Goal: Information Seeking & Learning: Check status

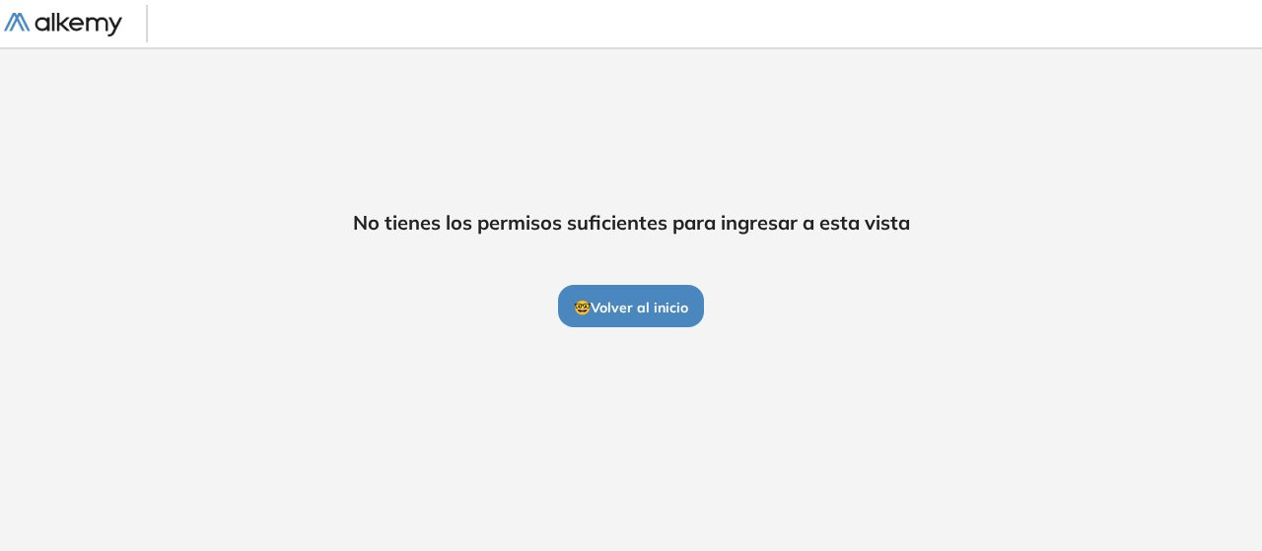
click at [79, 21] on img at bounding box center [63, 25] width 118 height 25
click at [617, 307] on span "🤓 Volver al inicio" at bounding box center [631, 308] width 114 height 18
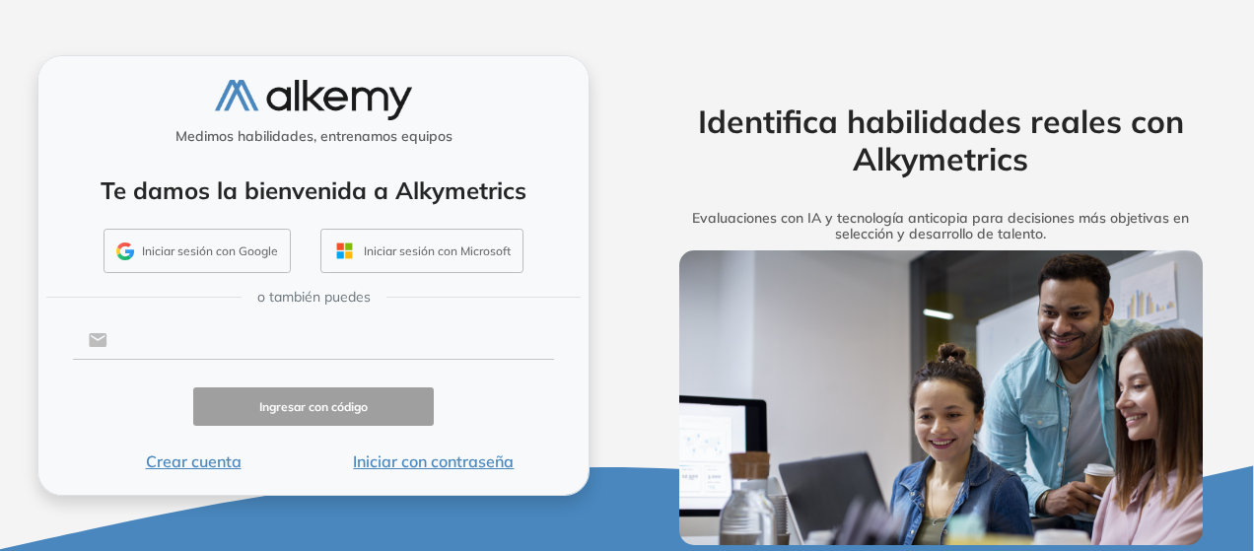
click at [325, 357] on input "text" at bounding box center [330, 339] width 447 height 37
type input "**********"
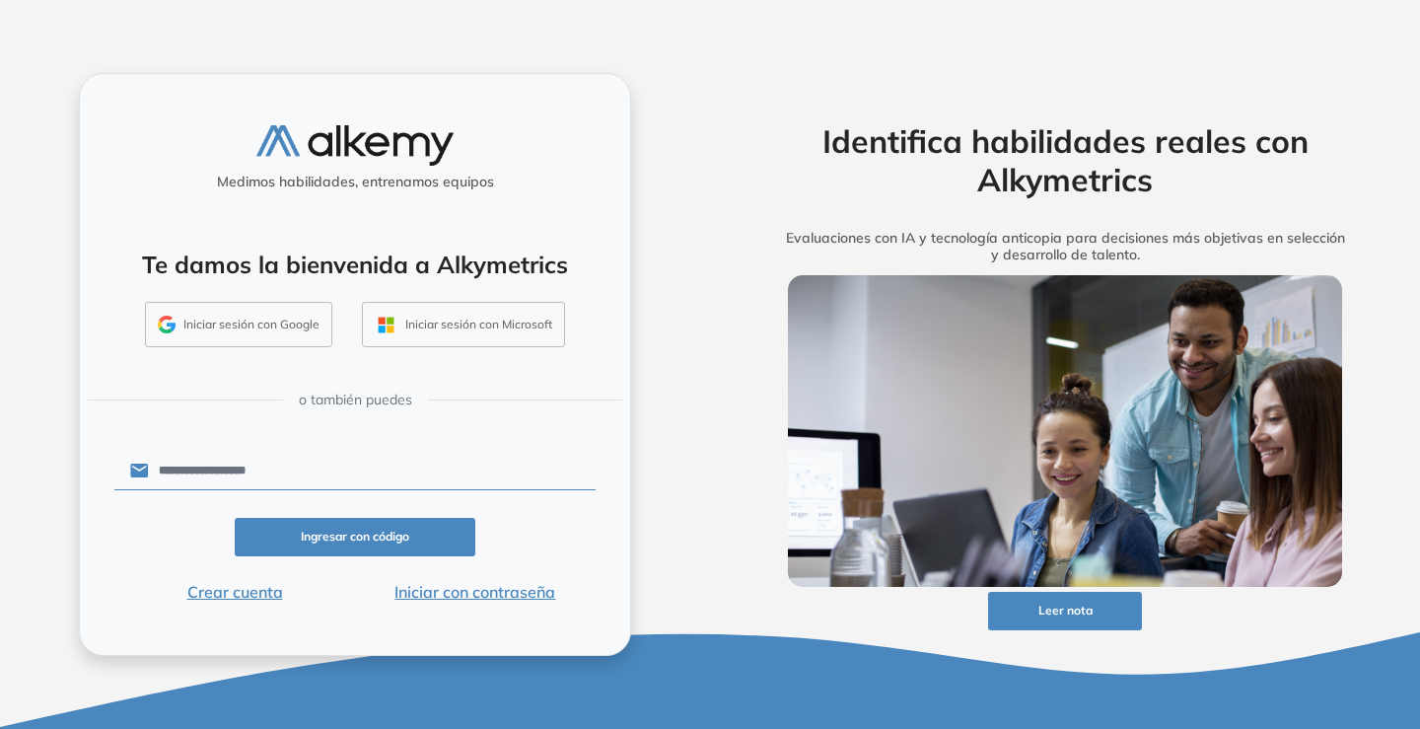
click at [334, 534] on button "Ingresar con código" at bounding box center [355, 537] width 241 height 38
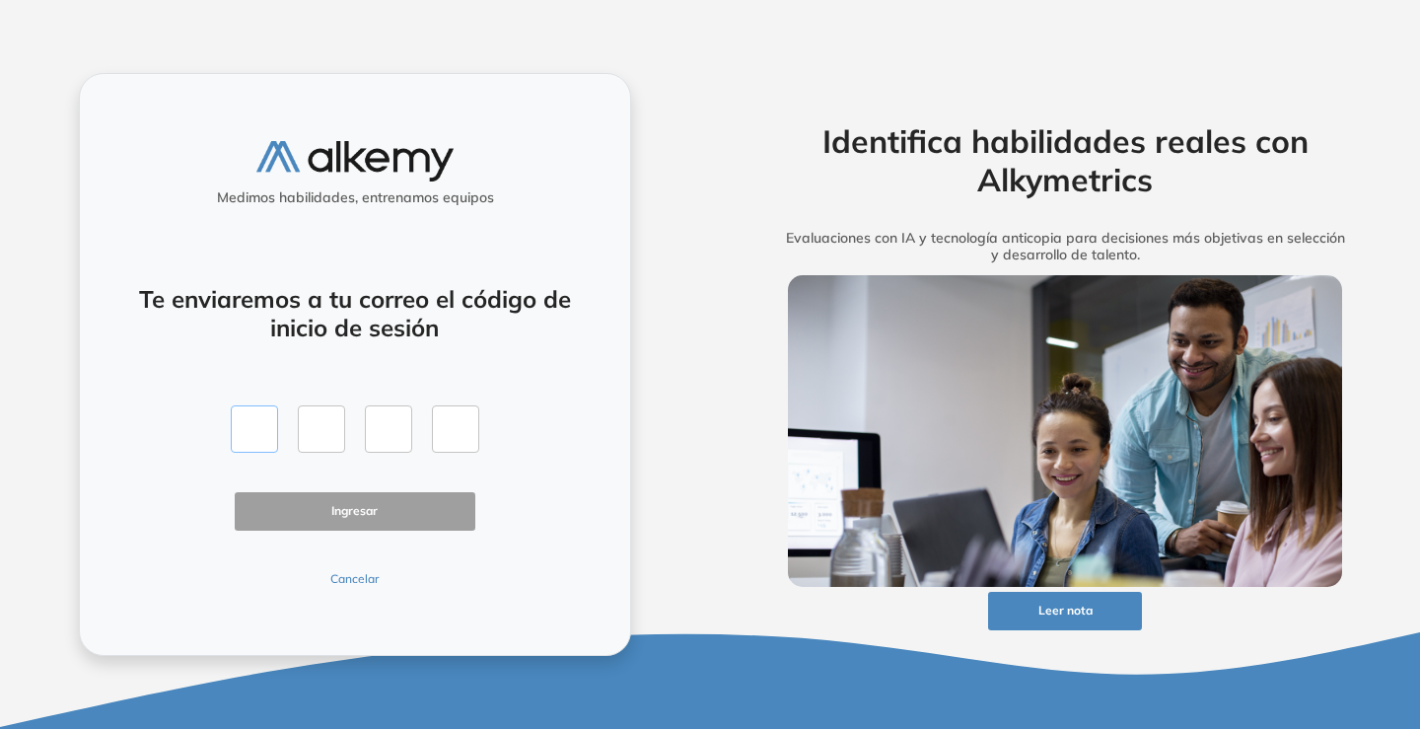
click at [265, 432] on input "text" at bounding box center [254, 428] width 47 height 47
type input "*"
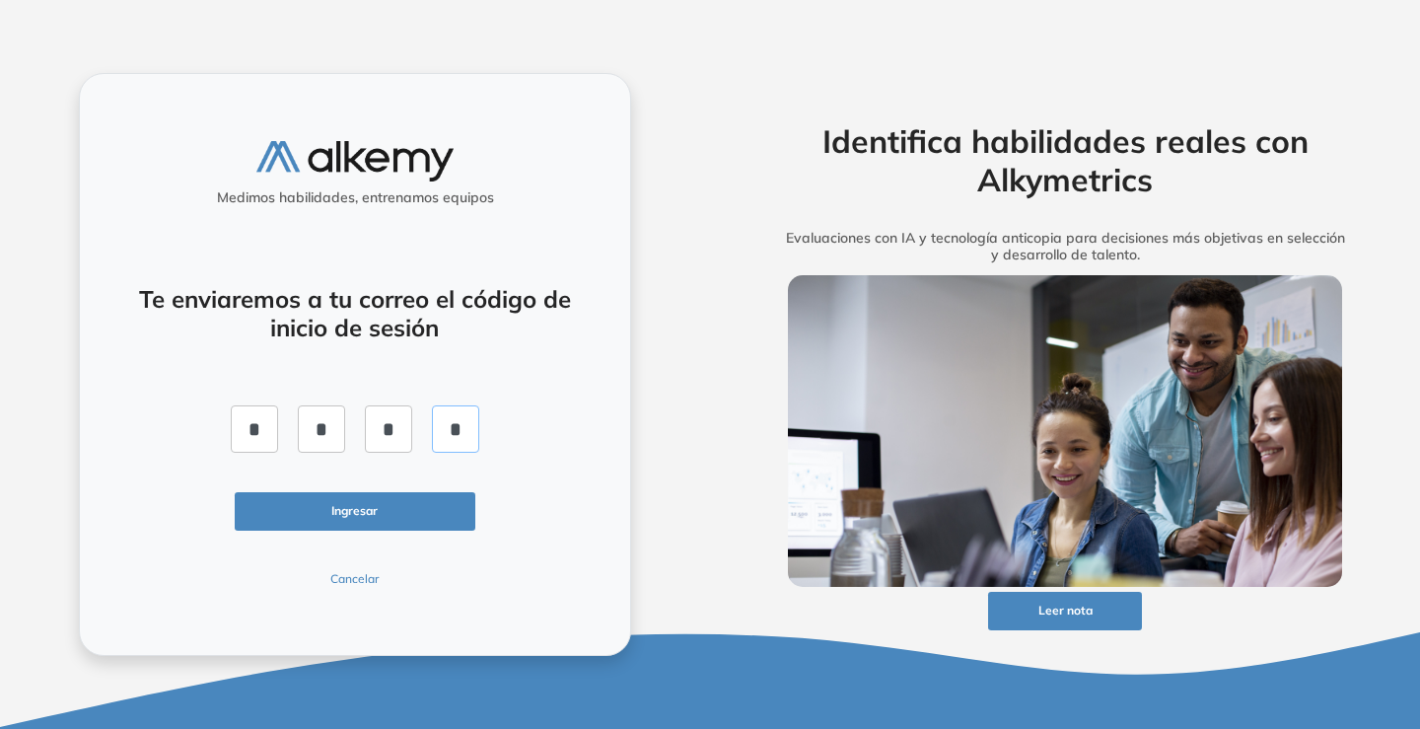
type input "*"
click at [395, 518] on button "Ingresar" at bounding box center [355, 511] width 241 height 38
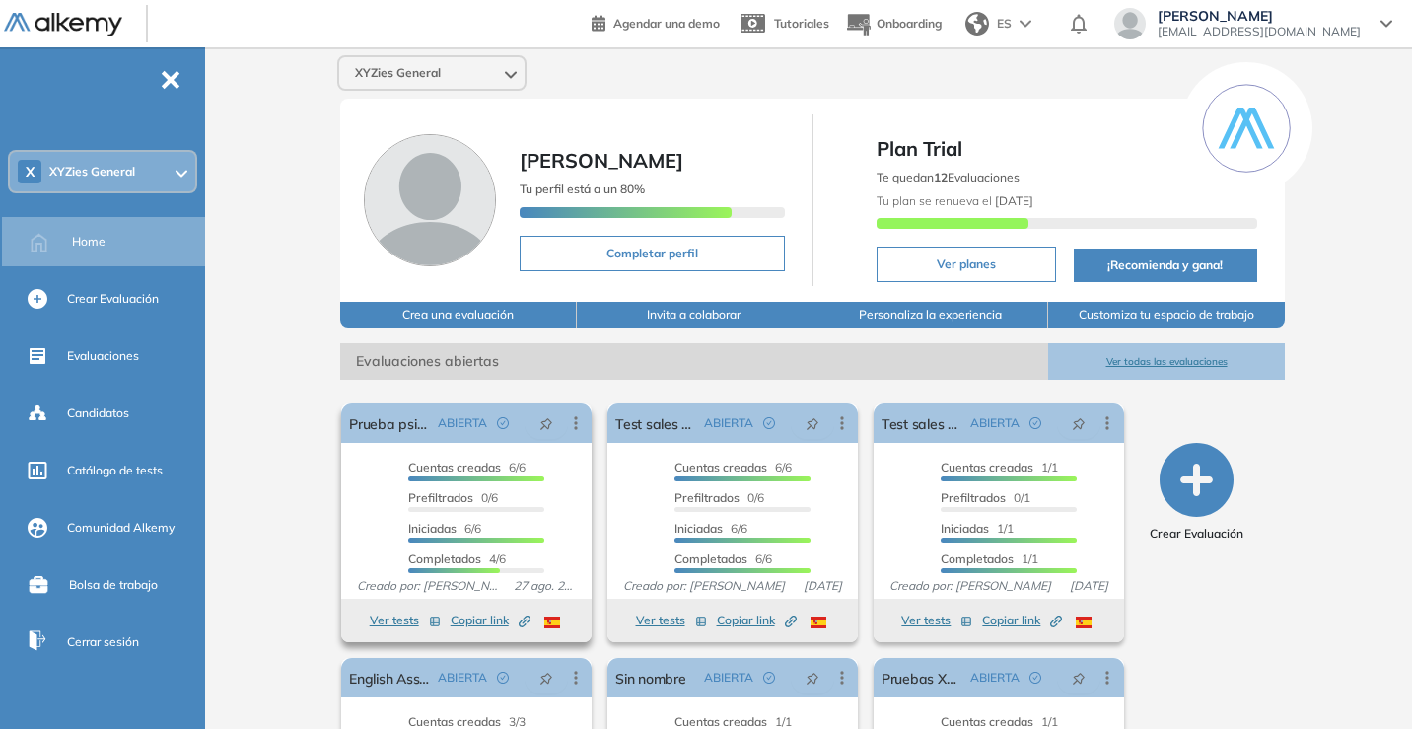
click at [394, 550] on button "Ver tests" at bounding box center [405, 620] width 71 height 24
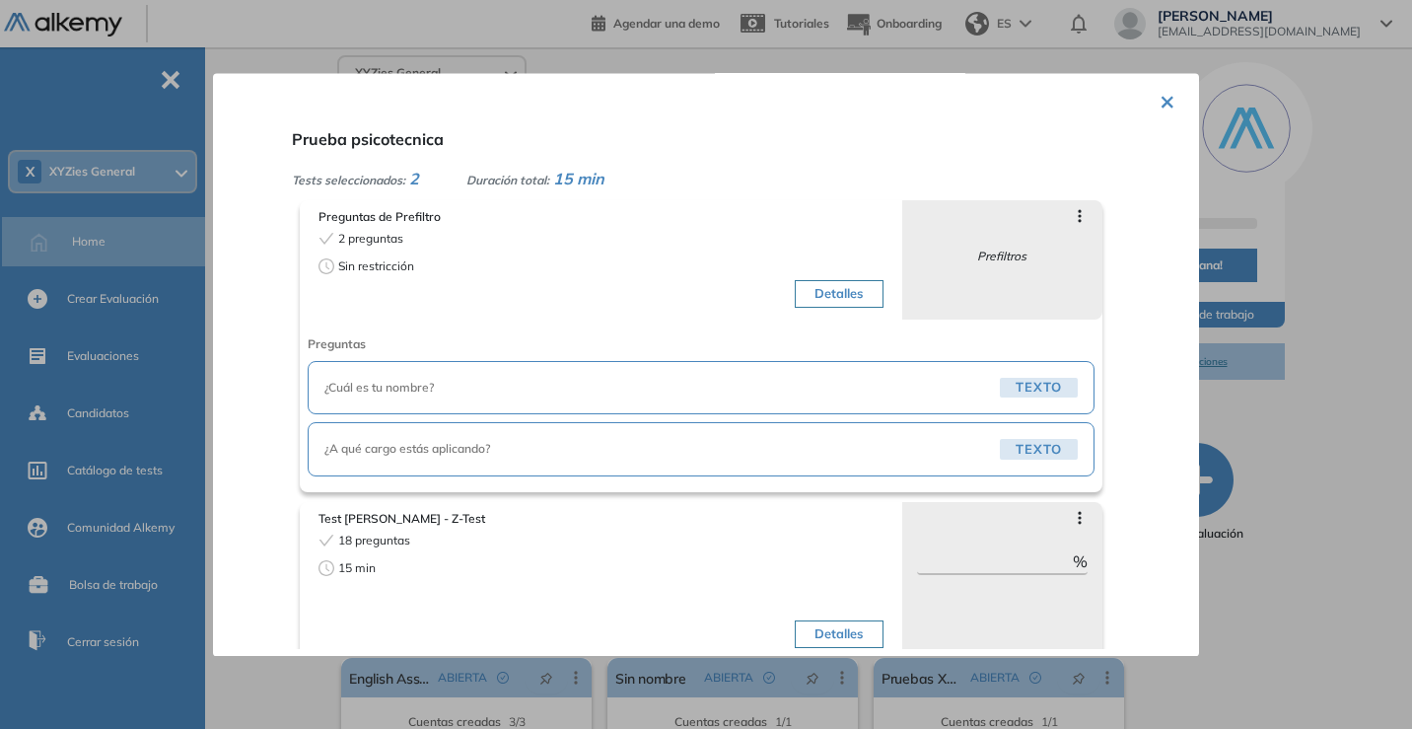
click at [1160, 103] on button "×" at bounding box center [1168, 100] width 16 height 38
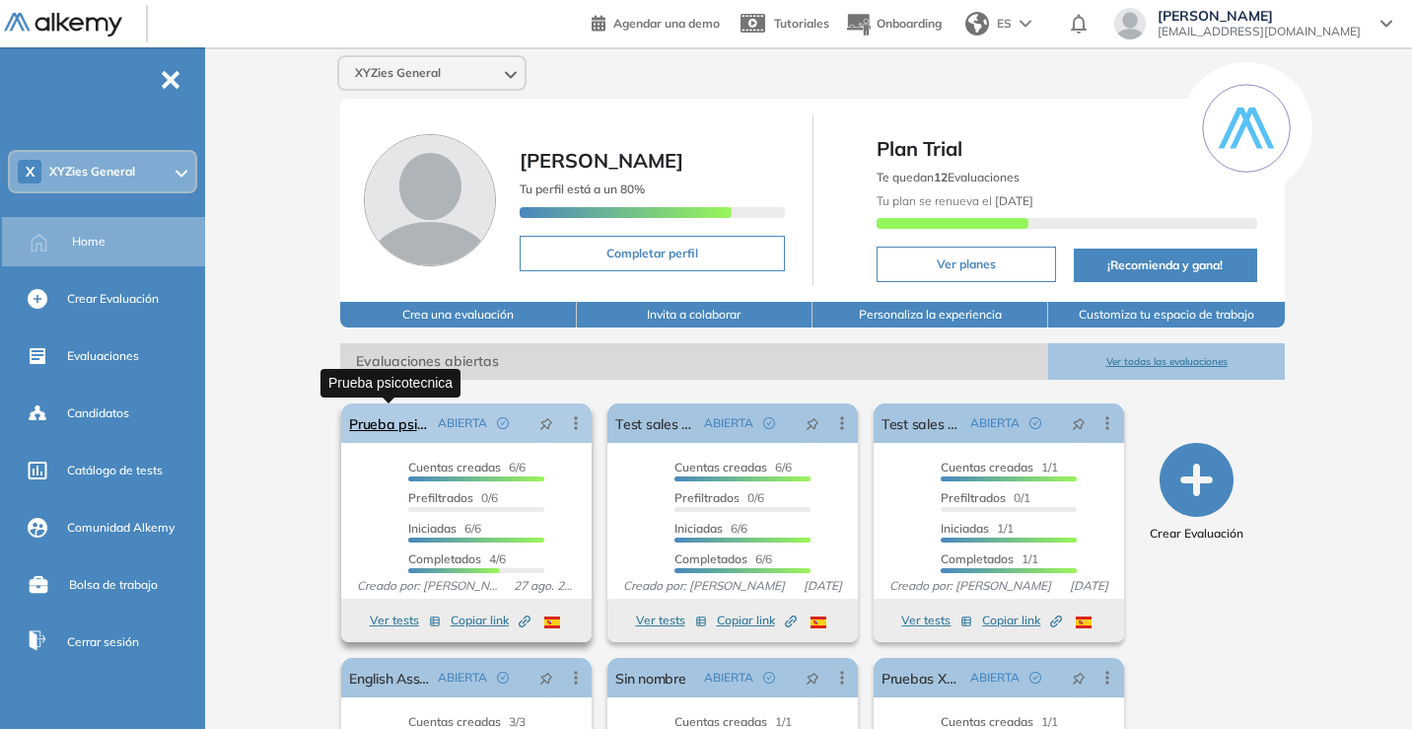
click at [402, 430] on link "Prueba psicotecnica" at bounding box center [389, 422] width 81 height 39
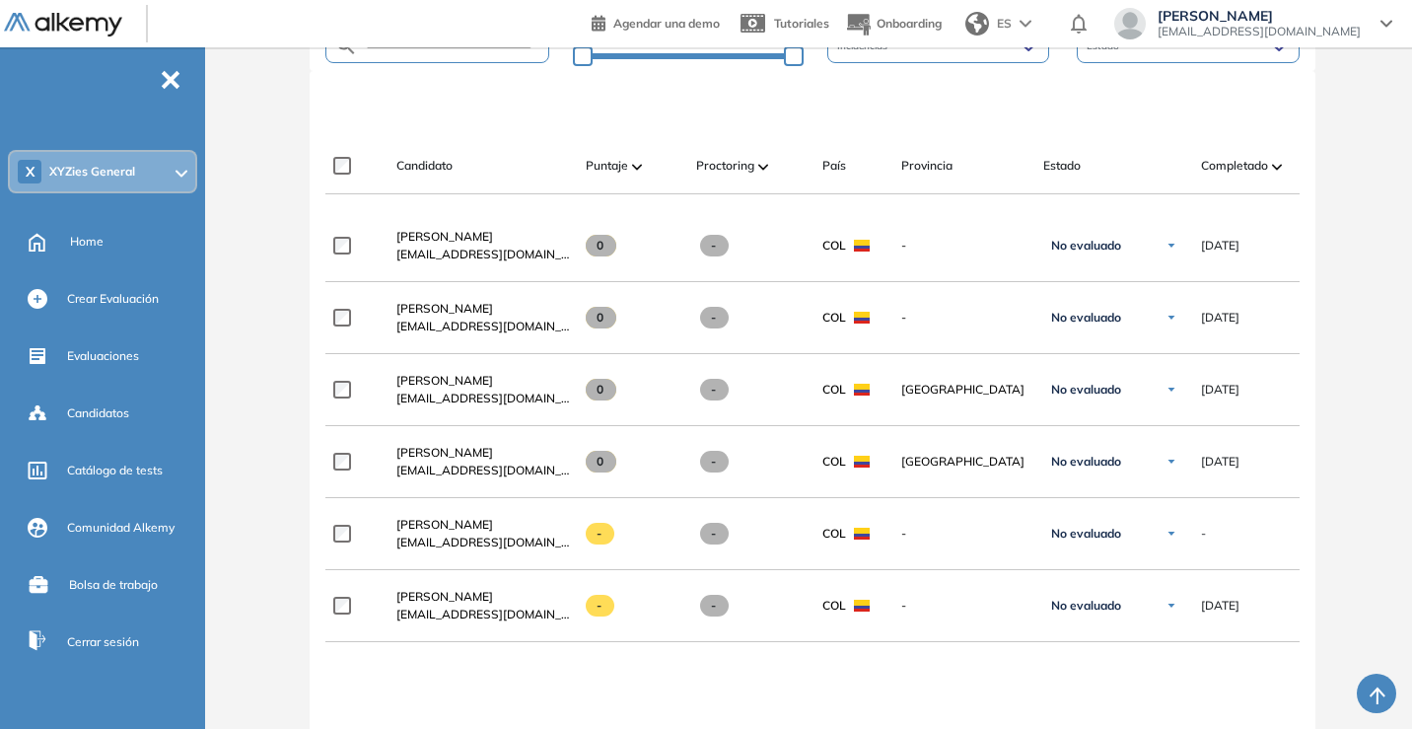
scroll to position [535, 0]
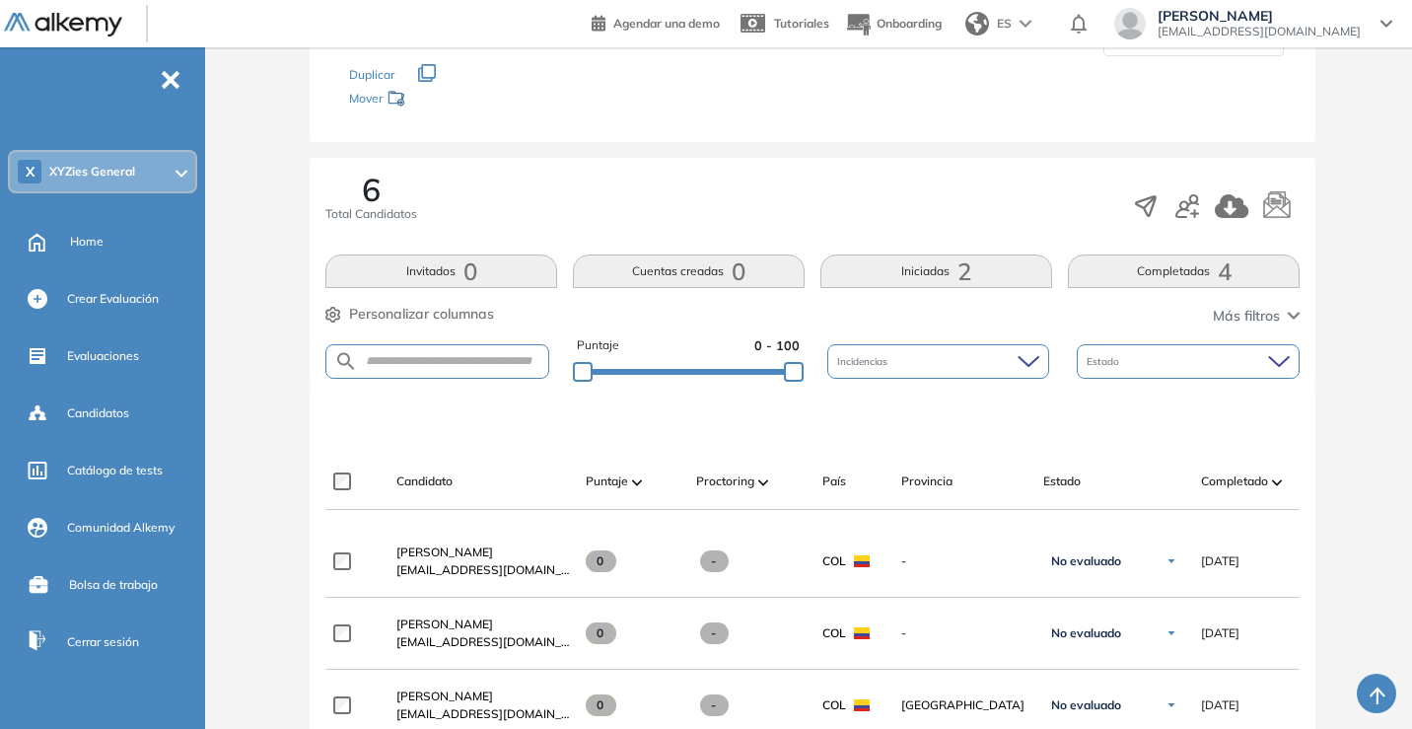
click at [1147, 271] on button "Completadas 4" at bounding box center [1184, 271] width 232 height 34
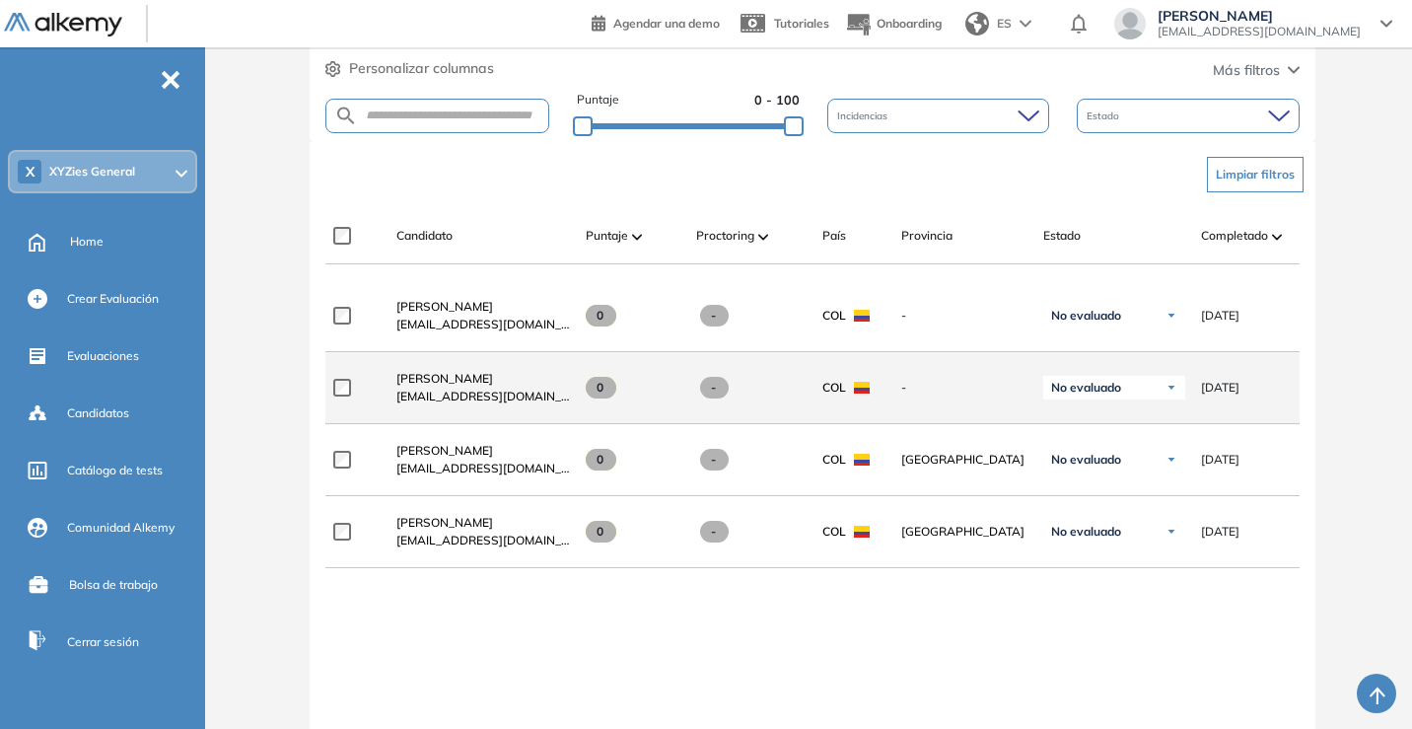
scroll to position [461, 0]
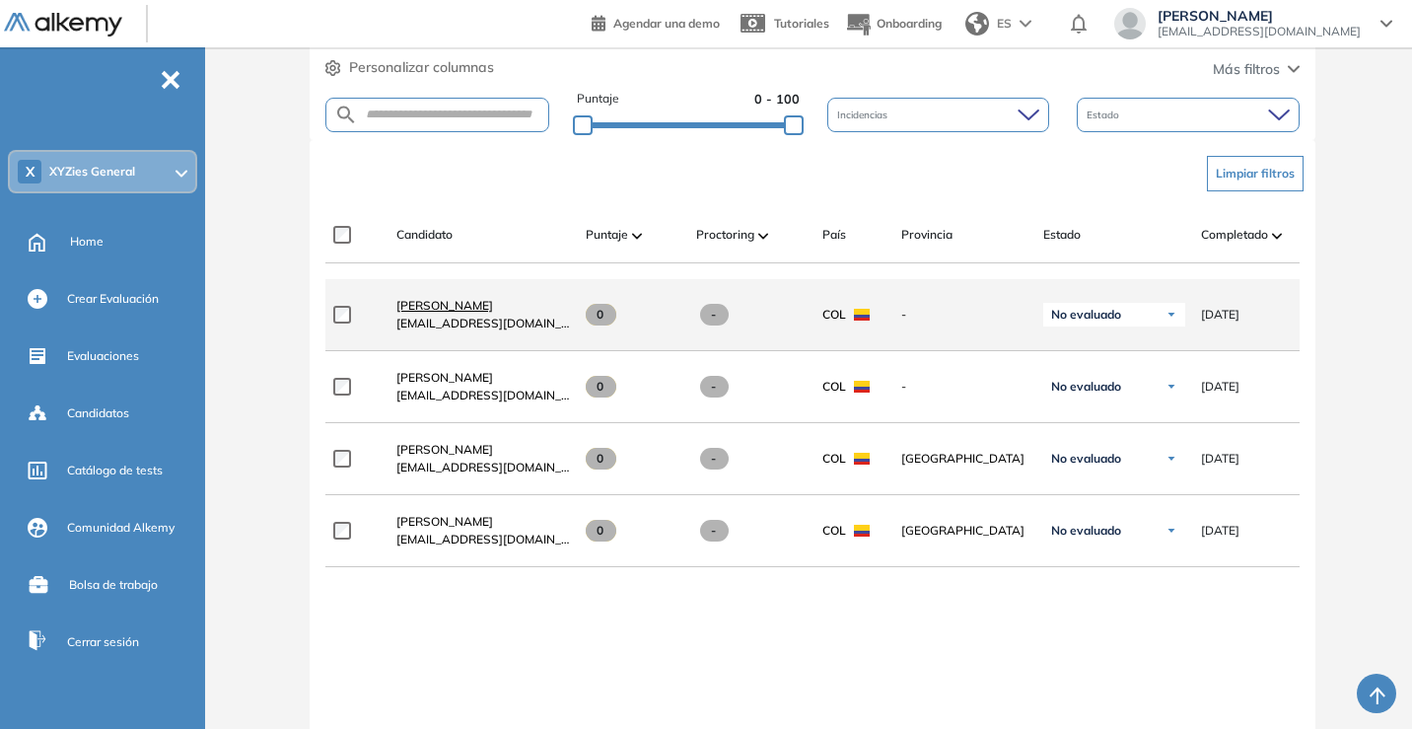
click at [493, 313] on span "Esteban Castañeda Clavijo" at bounding box center [444, 305] width 97 height 15
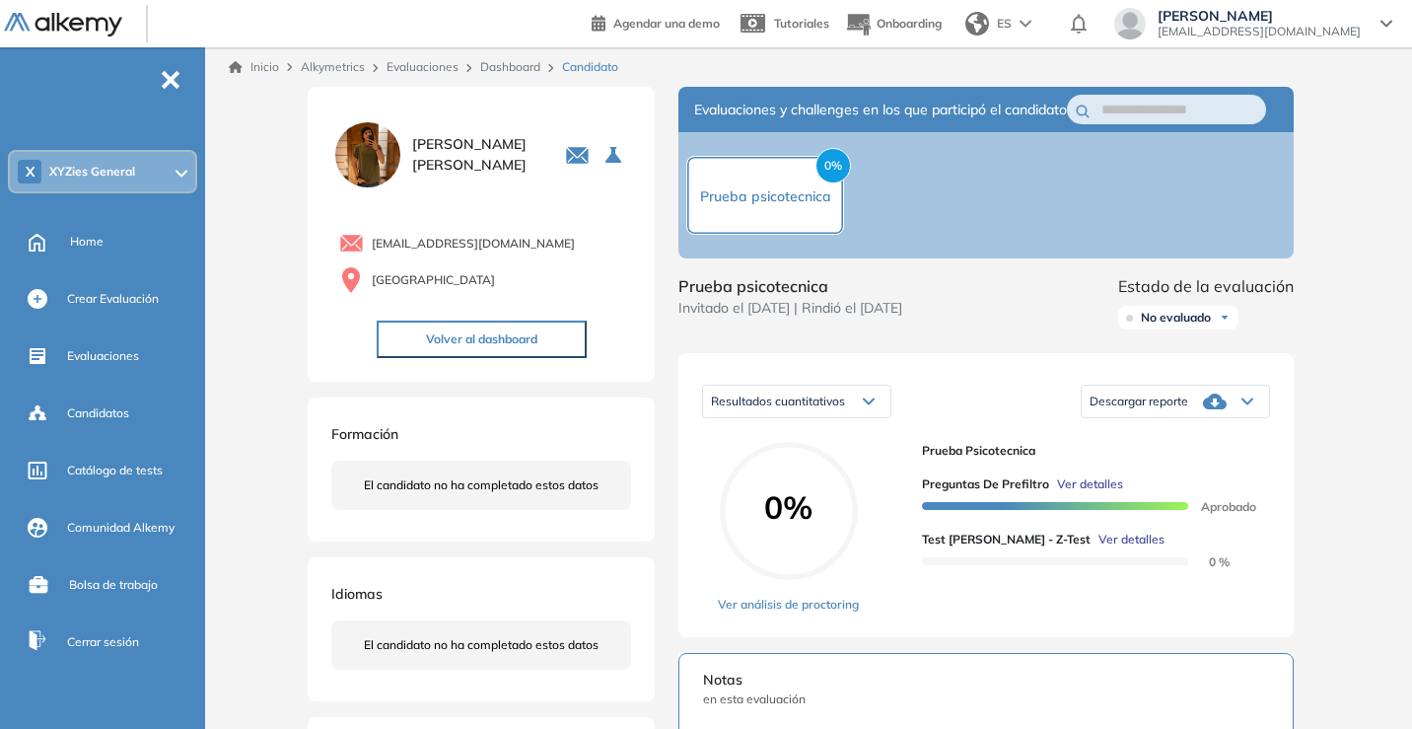
click at [1167, 421] on div "Descargar reporte" at bounding box center [1175, 401] width 187 height 39
click at [1179, 445] on li "Descargar informe completo" at bounding box center [1164, 435] width 146 height 20
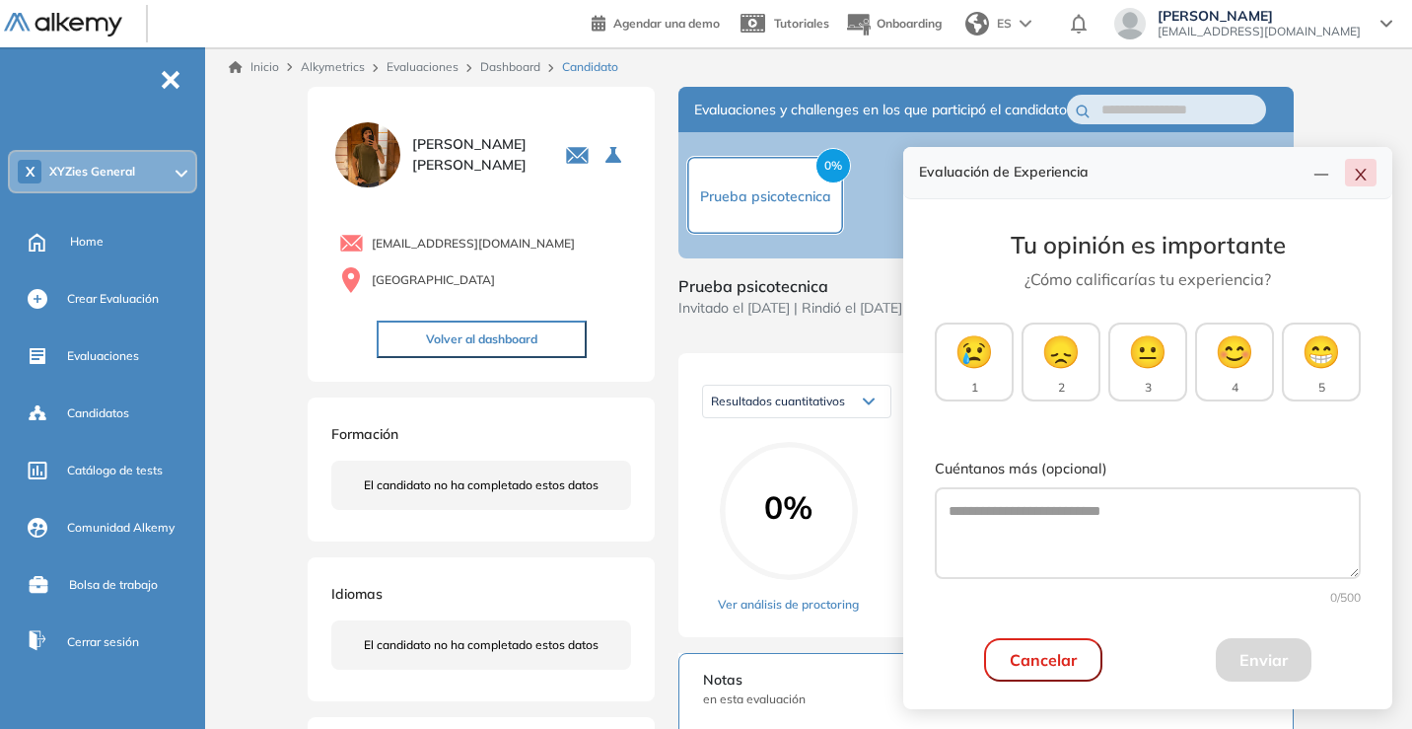
click at [1261, 182] on button "button" at bounding box center [1361, 173] width 32 height 28
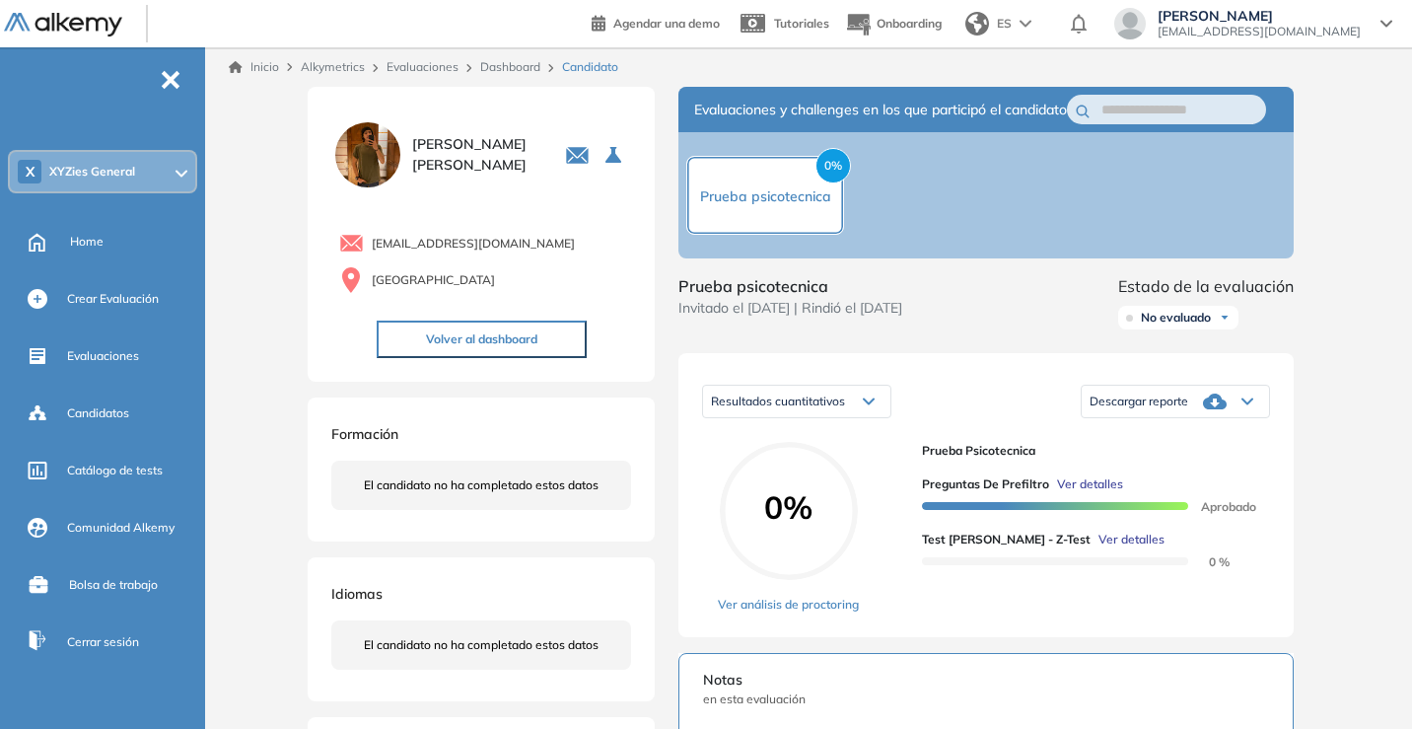
click at [1250, 404] on icon at bounding box center [1247, 401] width 10 height 5
click at [1193, 480] on li "Descargar informe resumido" at bounding box center [1164, 471] width 147 height 20
click at [1246, 421] on div "Descargar reporte" at bounding box center [1175, 401] width 187 height 39
click at [1203, 480] on li "Descargar informe resumido" at bounding box center [1164, 471] width 147 height 20
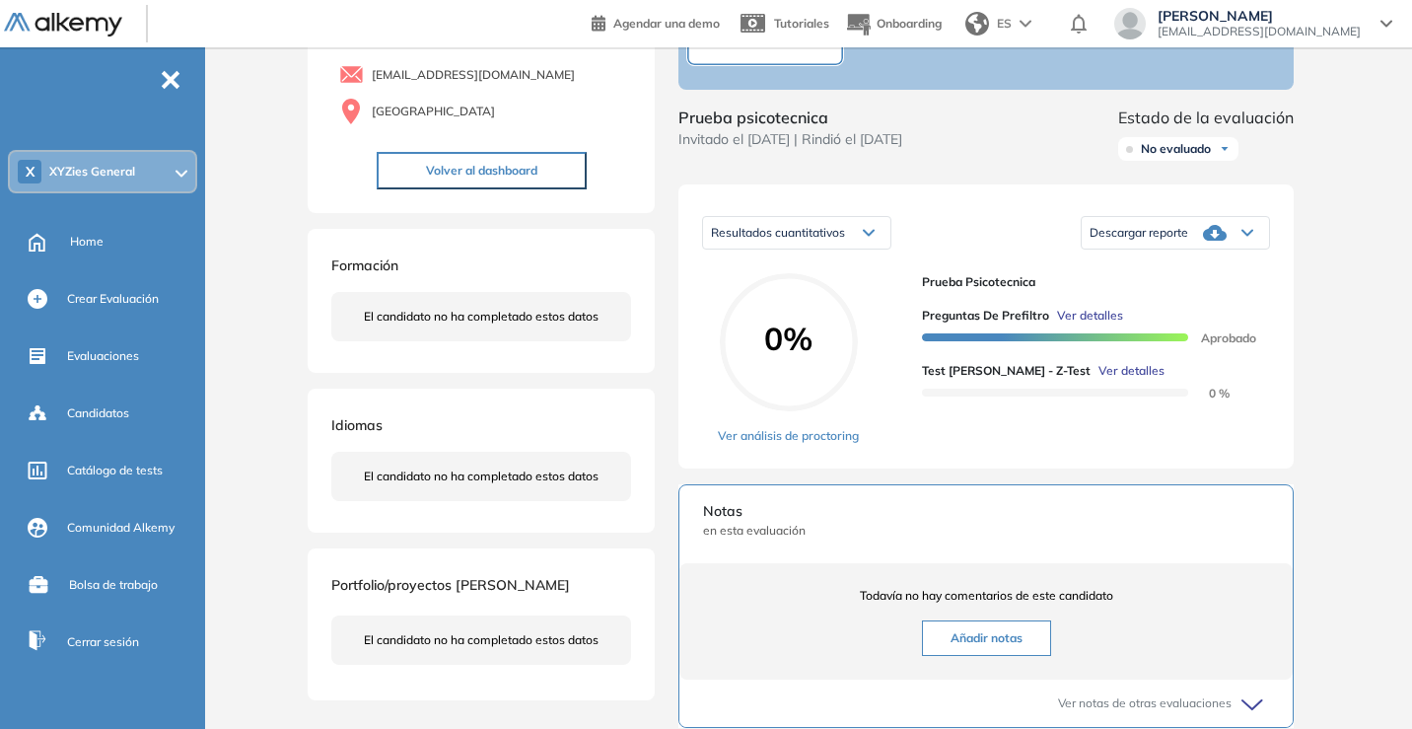
scroll to position [39, 0]
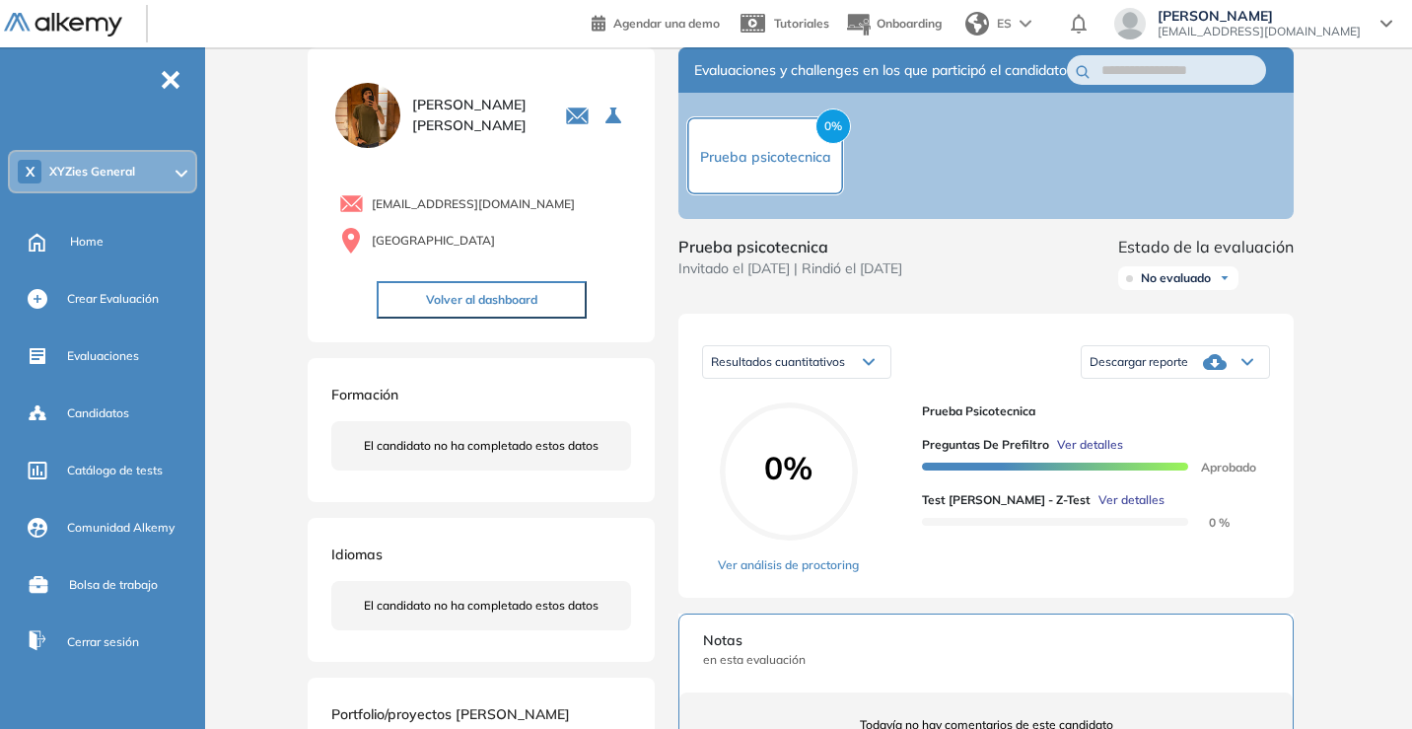
click at [855, 378] on div "Resultados cuantitativos" at bounding box center [796, 362] width 187 height 32
click at [828, 411] on span "Resultados cuantitativos" at bounding box center [773, 403] width 122 height 15
click at [780, 160] on span "Prueba psicotecnica" at bounding box center [765, 157] width 131 height 18
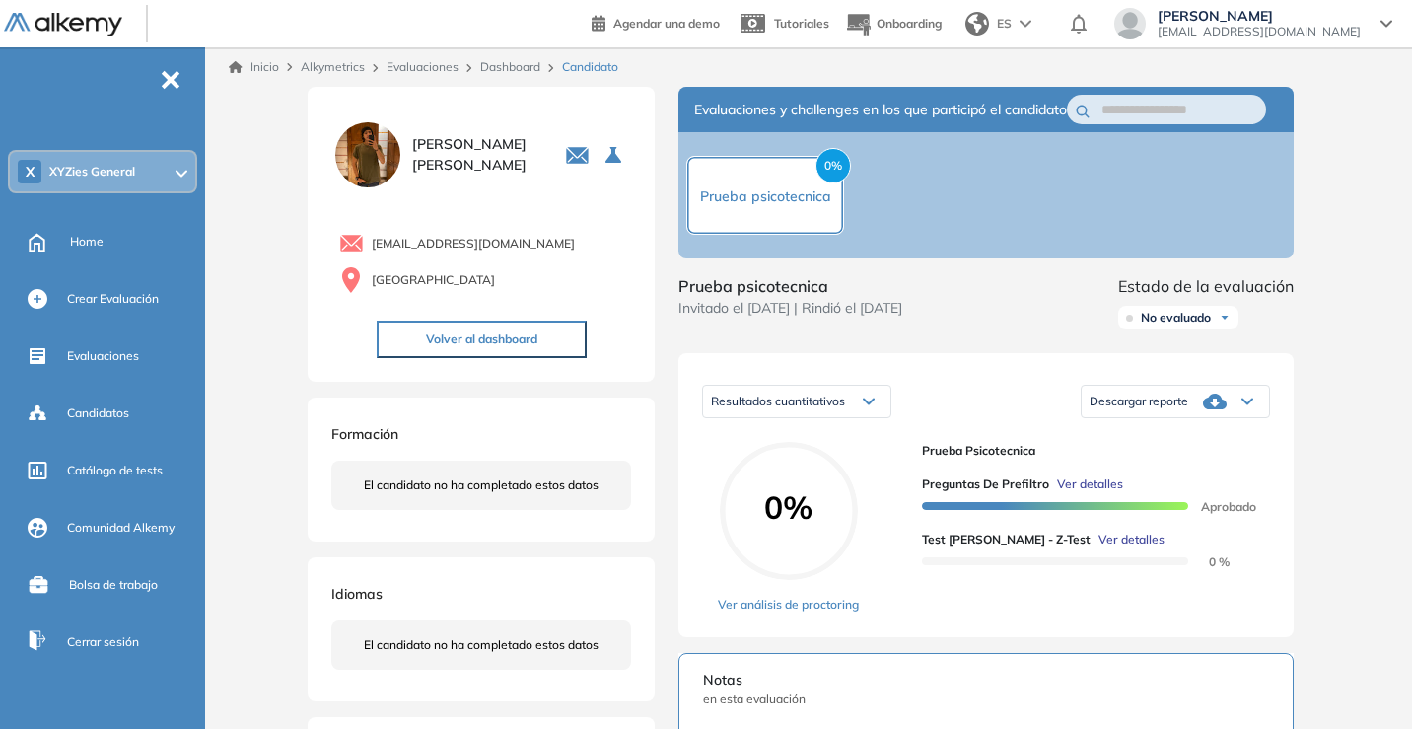
scroll to position [545, 0]
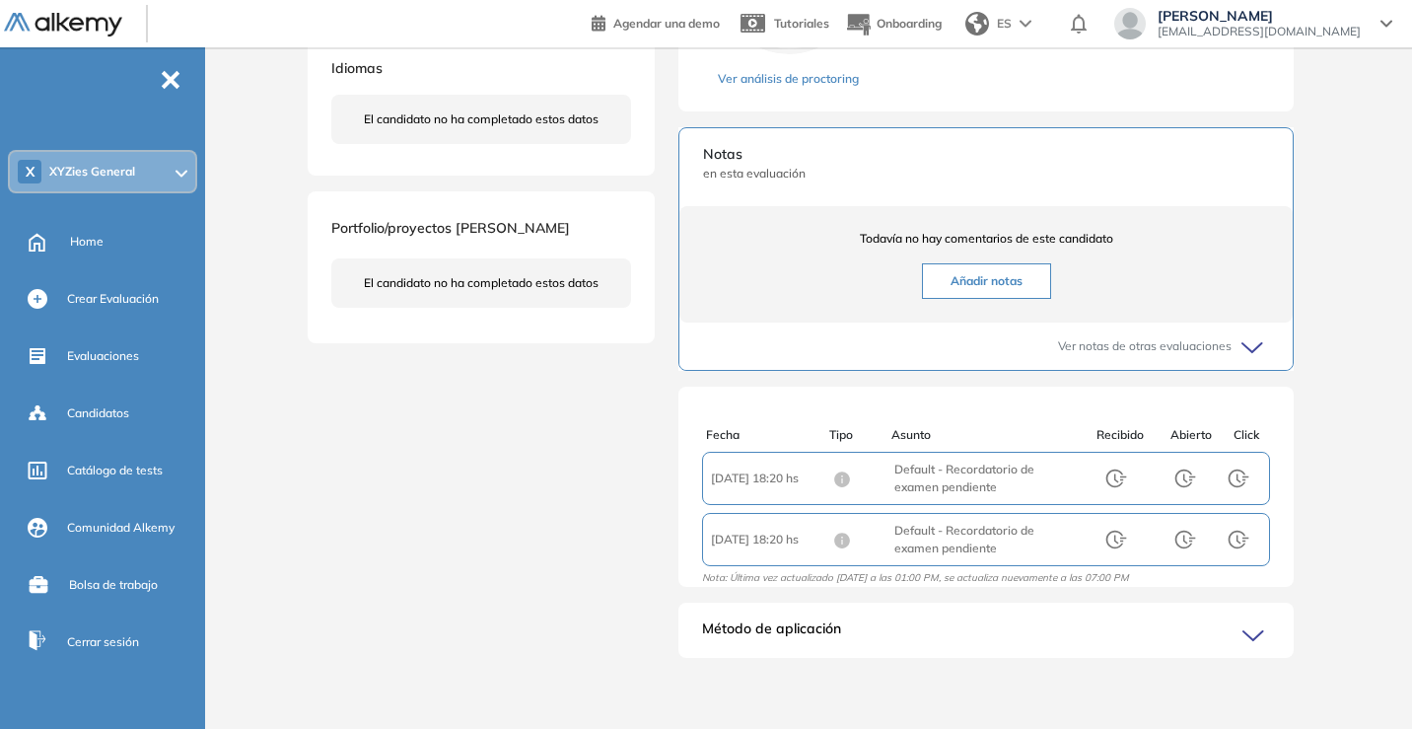
click at [807, 550] on span "Método de aplicación" at bounding box center [771, 634] width 139 height 32
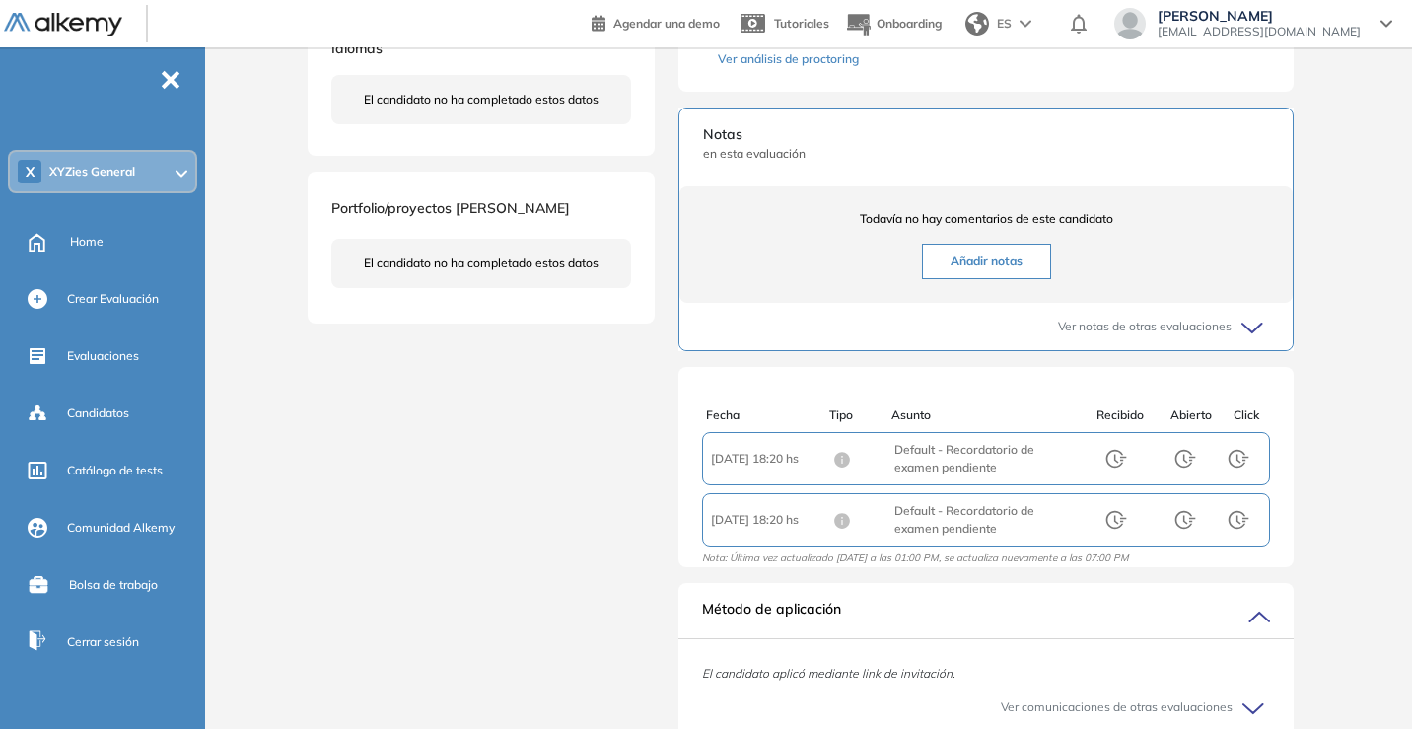
drag, startPoint x: 1411, startPoint y: 409, endPoint x: 1383, endPoint y: 443, distance: 43.4
click at [1261, 442] on div "Inicio Alkymetrics Evaluaciones Dashboard Candidato Duración : 00:00:00 Cantida…" at bounding box center [812, 163] width 1199 height 1323
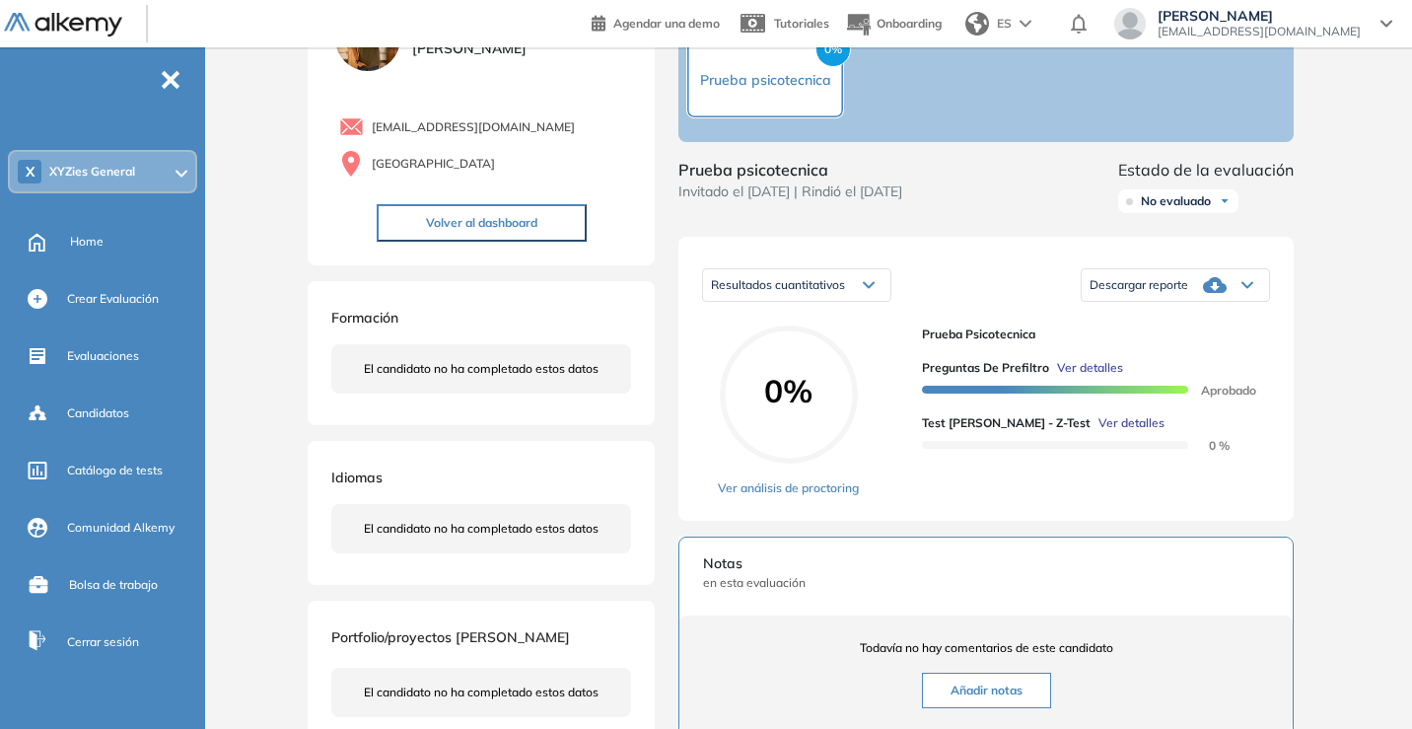
scroll to position [50, 0]
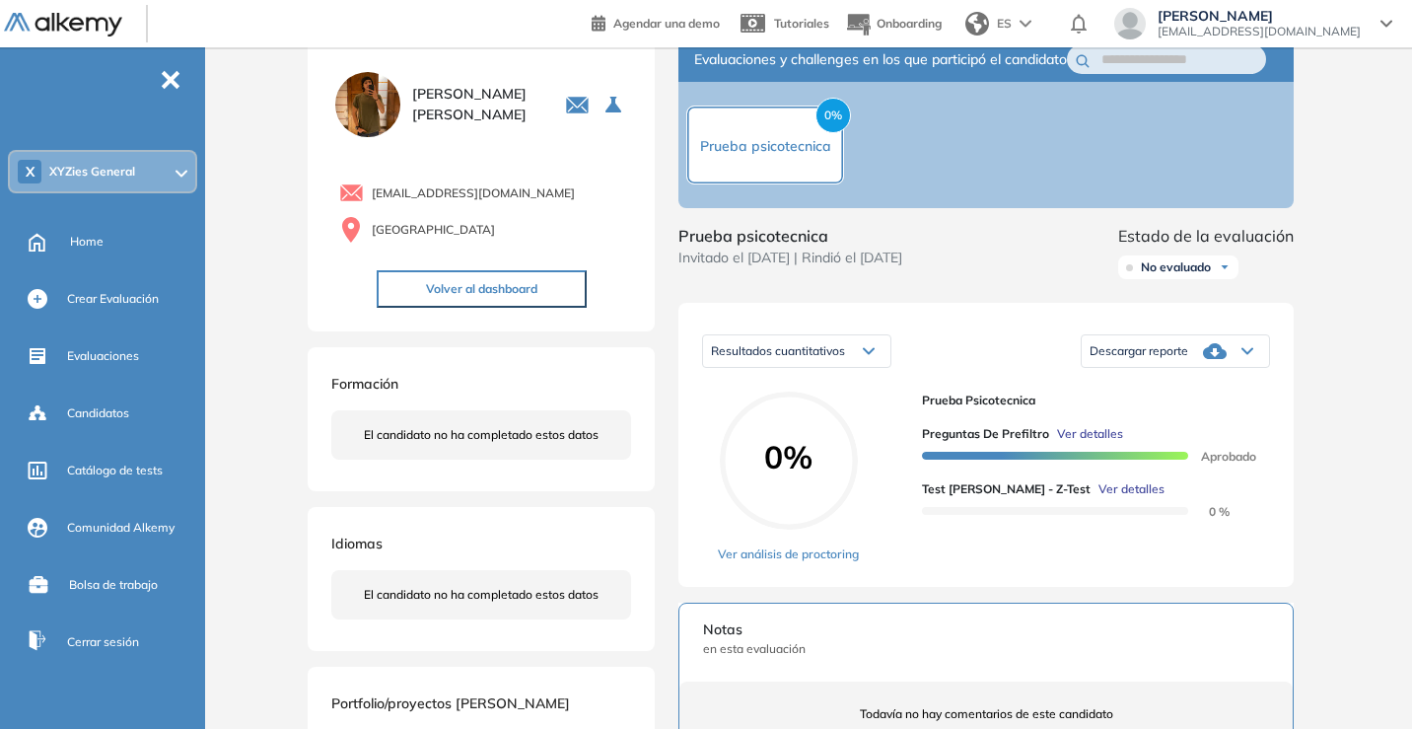
drag, startPoint x: 69, startPoint y: 235, endPoint x: 450, endPoint y: 228, distance: 380.7
click at [69, 235] on div "Home" at bounding box center [106, 241] width 205 height 49
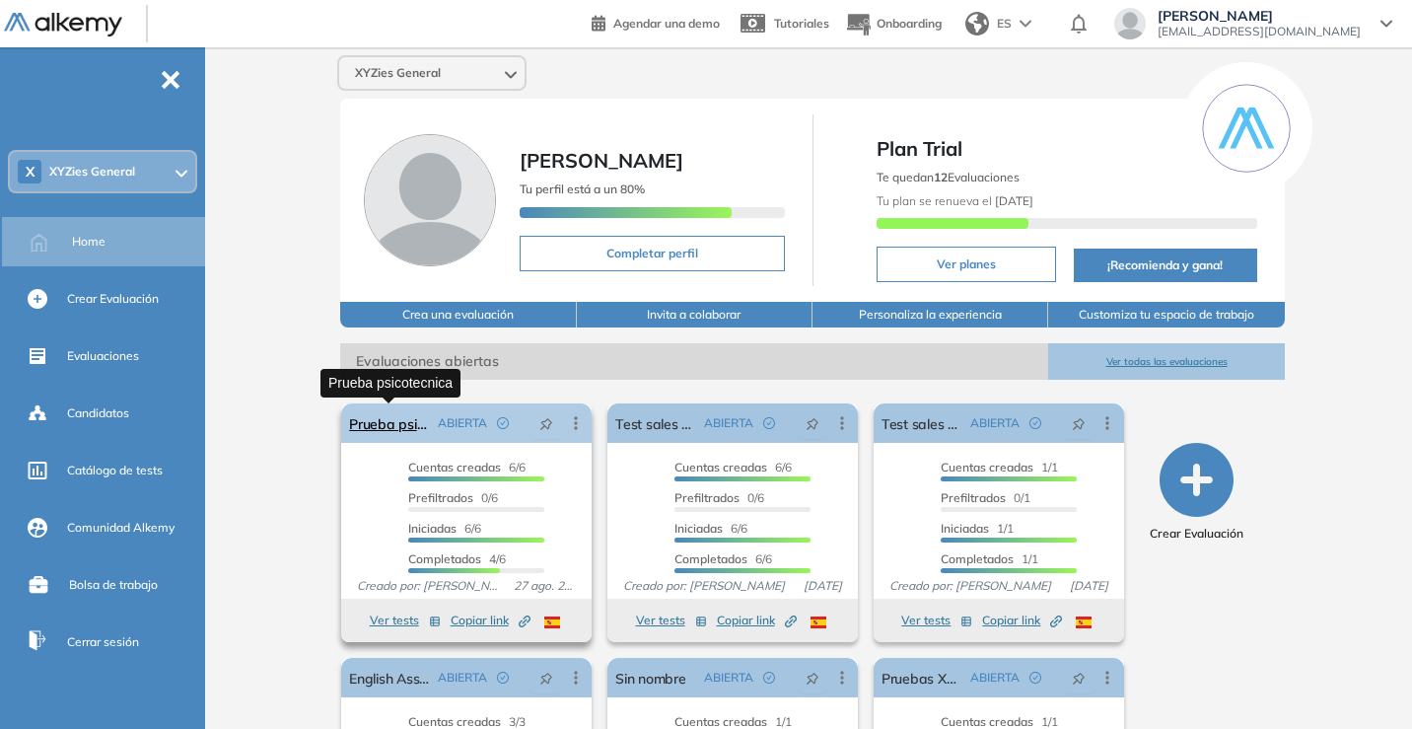
click at [372, 424] on link "Prueba psicotecnica" at bounding box center [389, 422] width 81 height 39
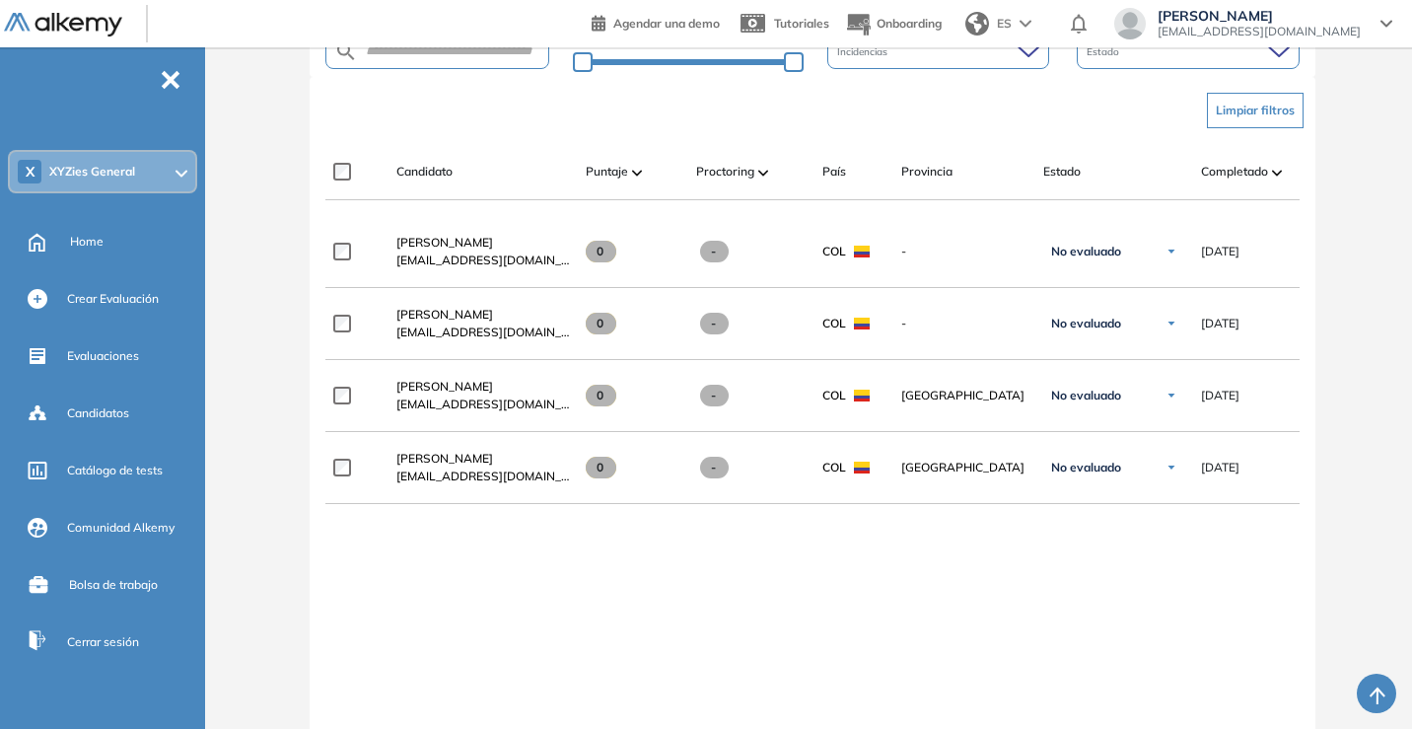
scroll to position [551, 0]
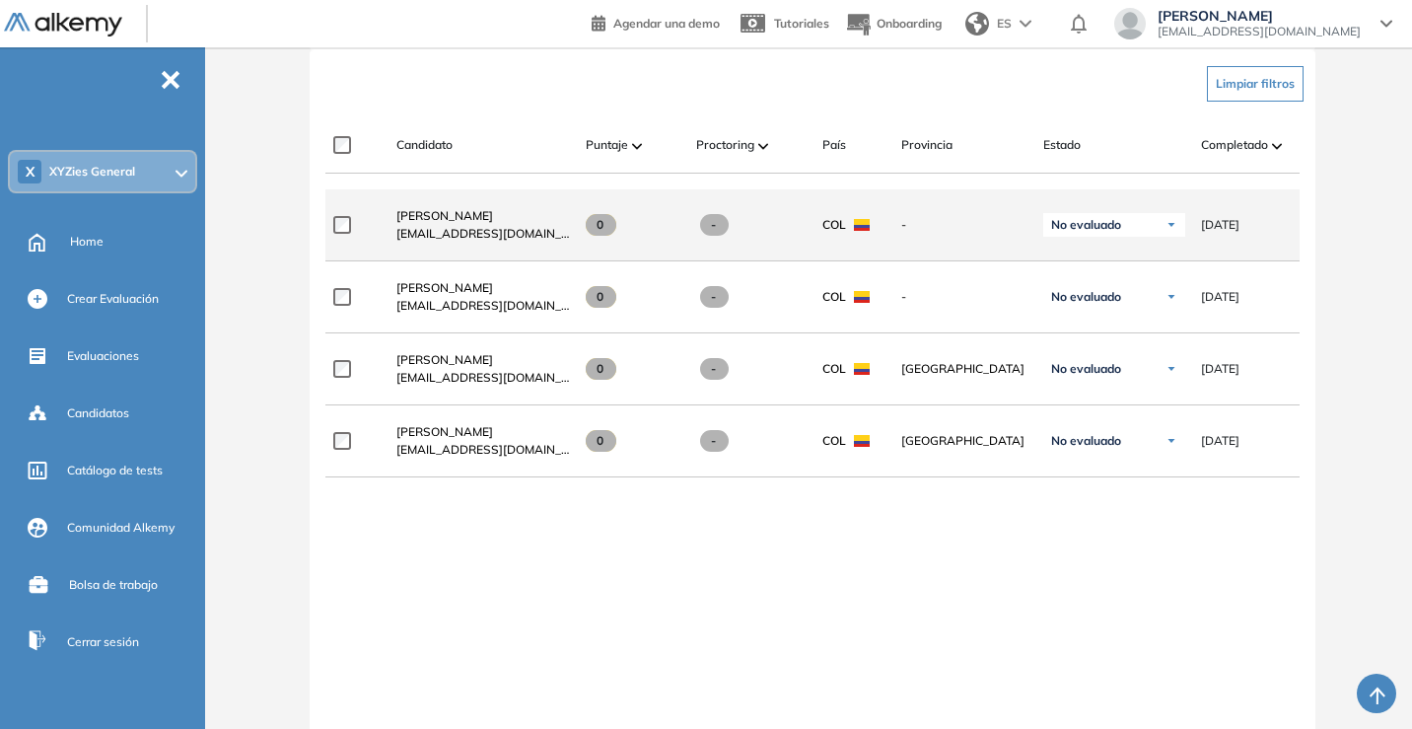
click at [1100, 232] on span "No evaluado" at bounding box center [1086, 225] width 70 height 16
click at [446, 223] on span "Esteban Castañeda Clavijo" at bounding box center [444, 215] width 97 height 15
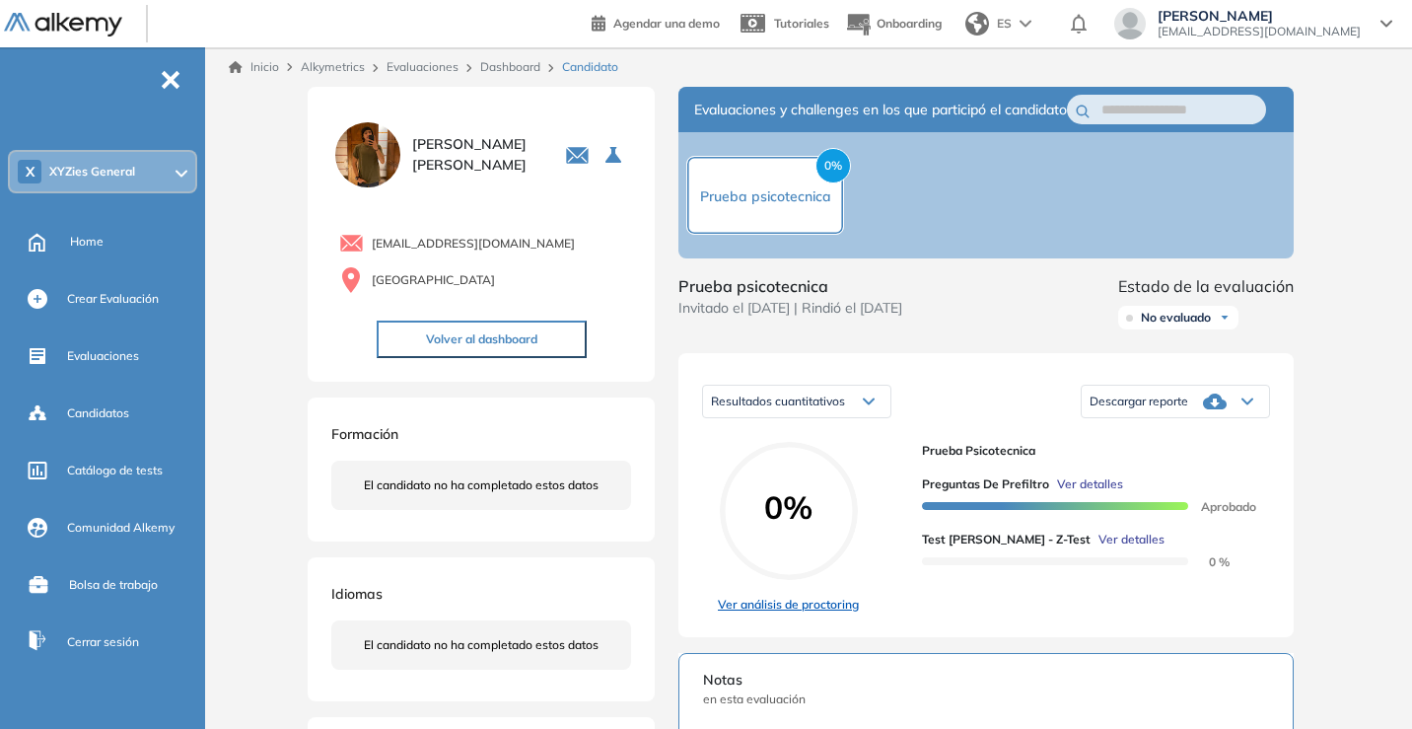
click at [824, 550] on link "Ver análisis de proctoring" at bounding box center [788, 605] width 141 height 18
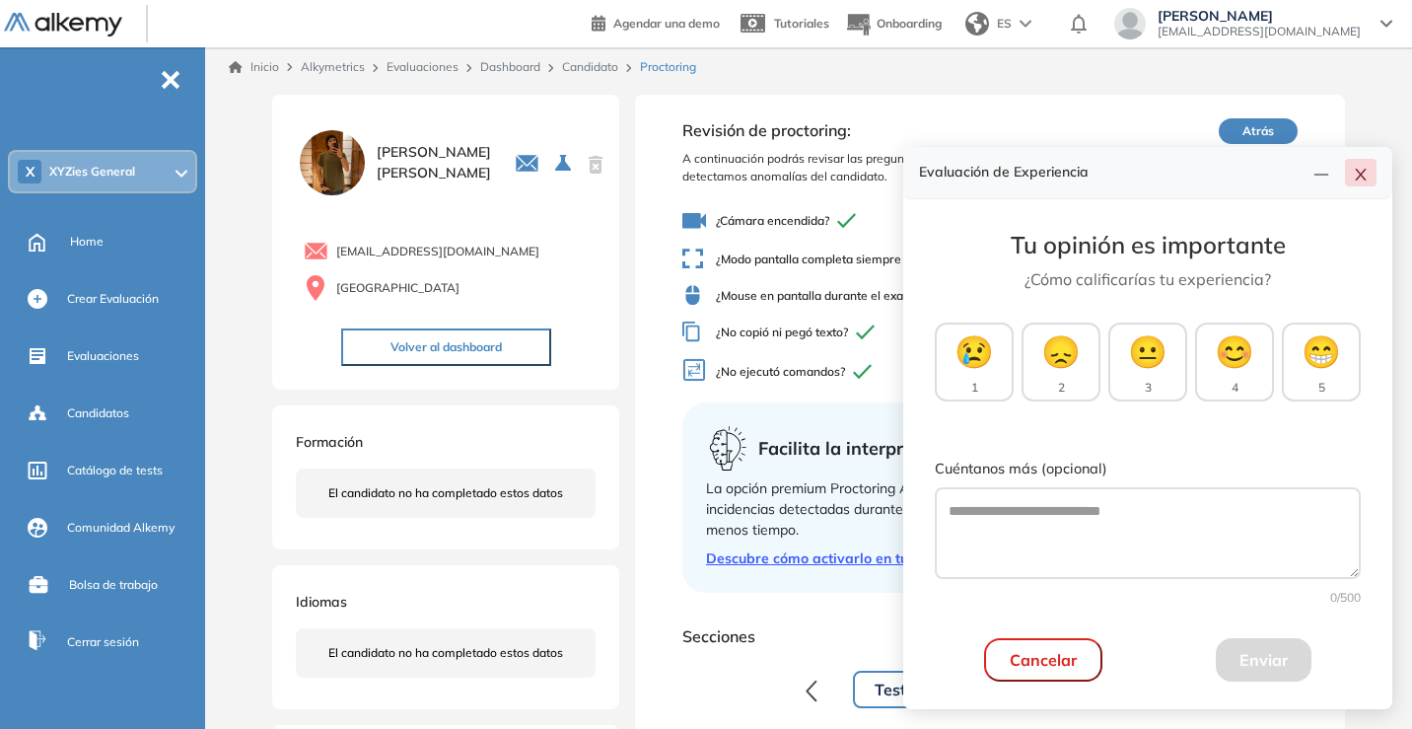
click at [1261, 184] on button "button" at bounding box center [1361, 173] width 32 height 28
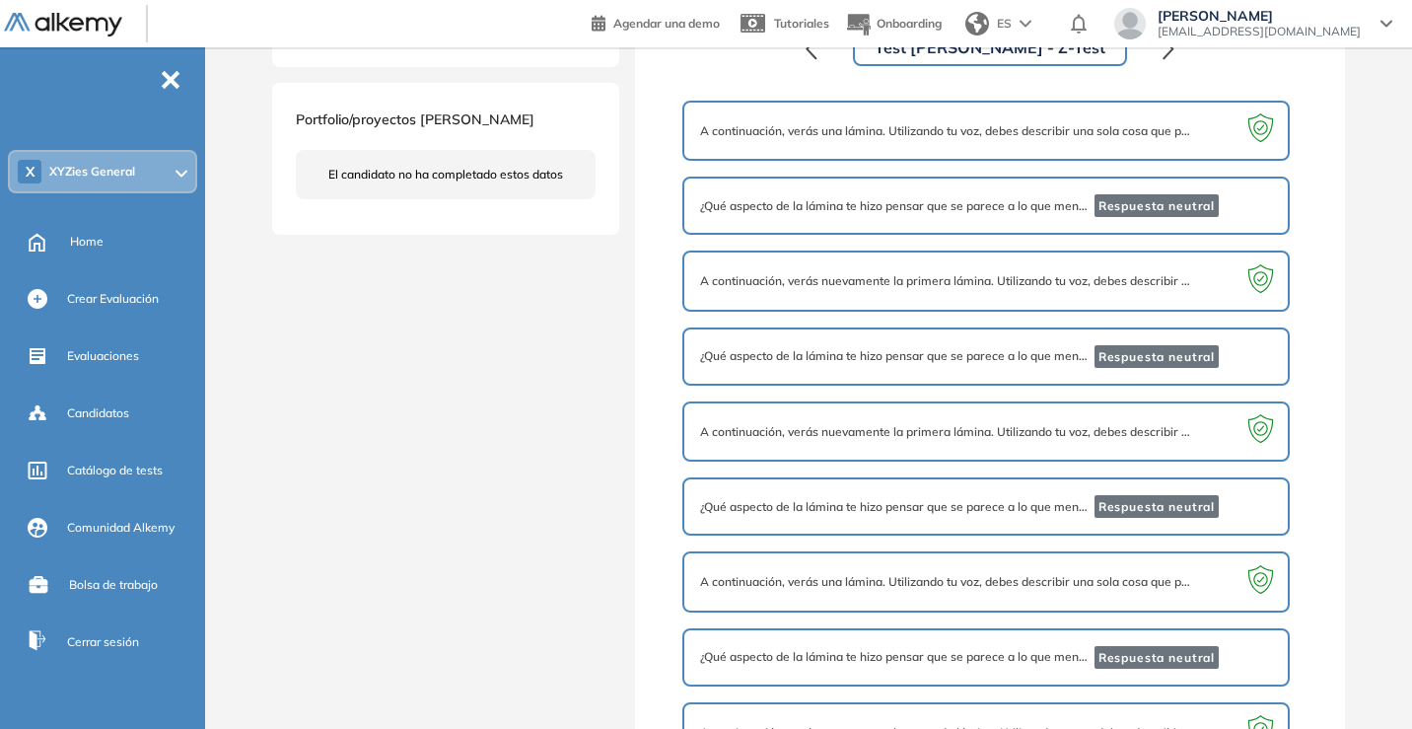
scroll to position [663, 0]
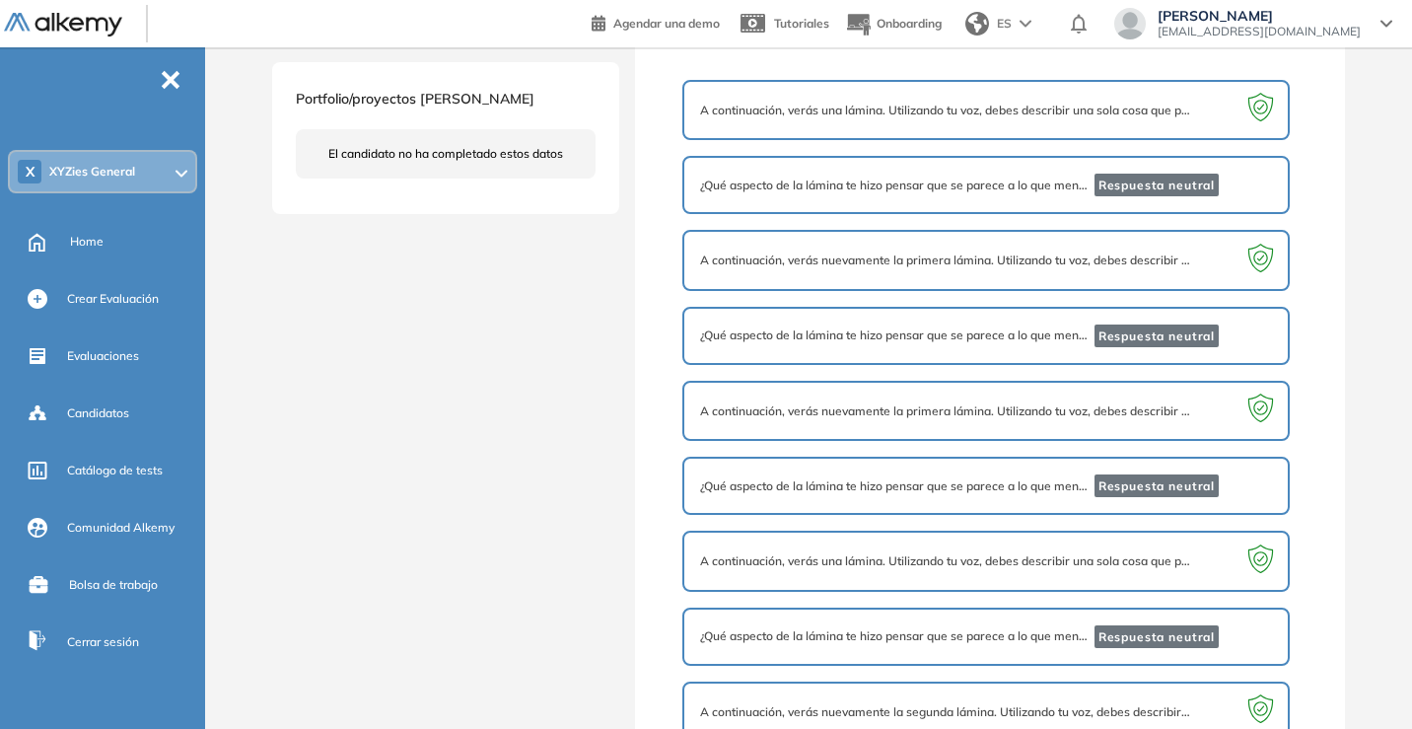
click at [1137, 414] on span "A continuación, verás nuevamente la primera lámina. Utilizando tu voz, debes de…" at bounding box center [946, 411] width 492 height 18
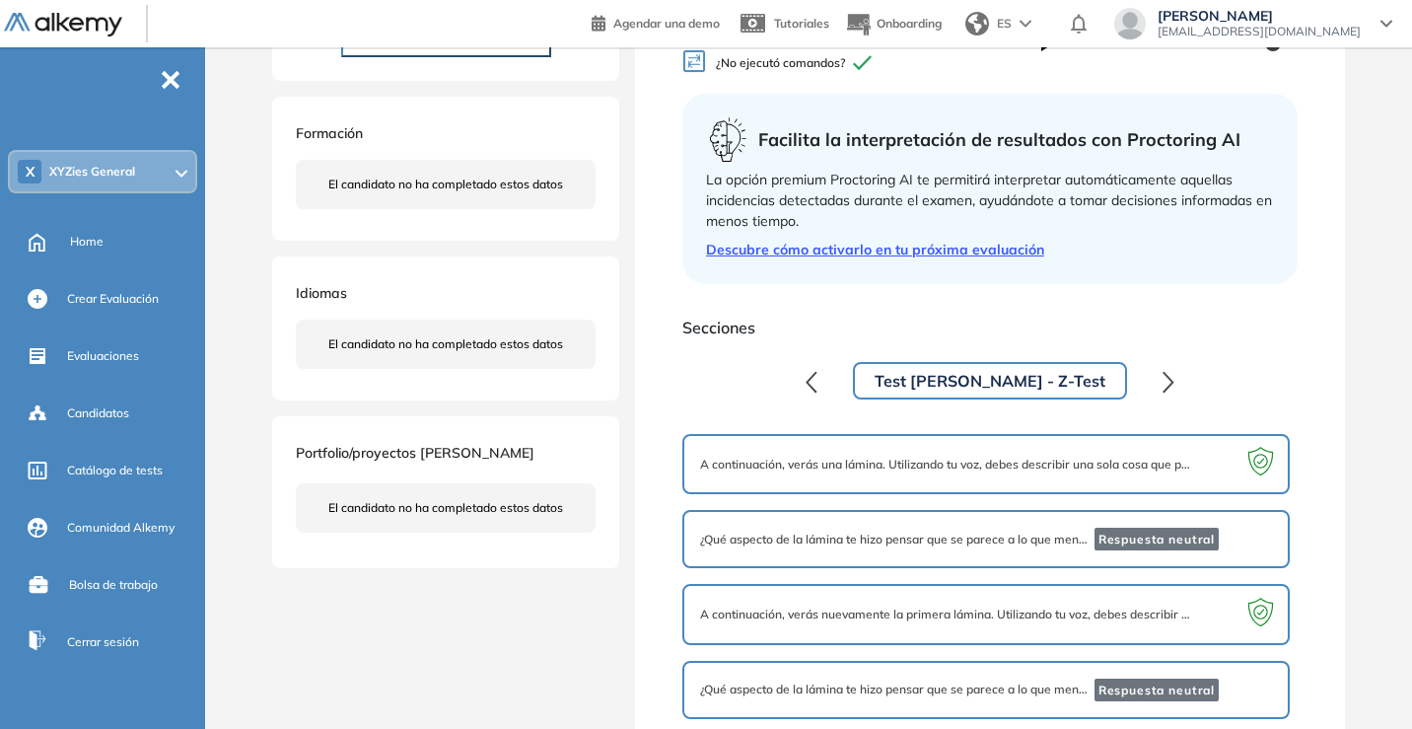
scroll to position [357, 0]
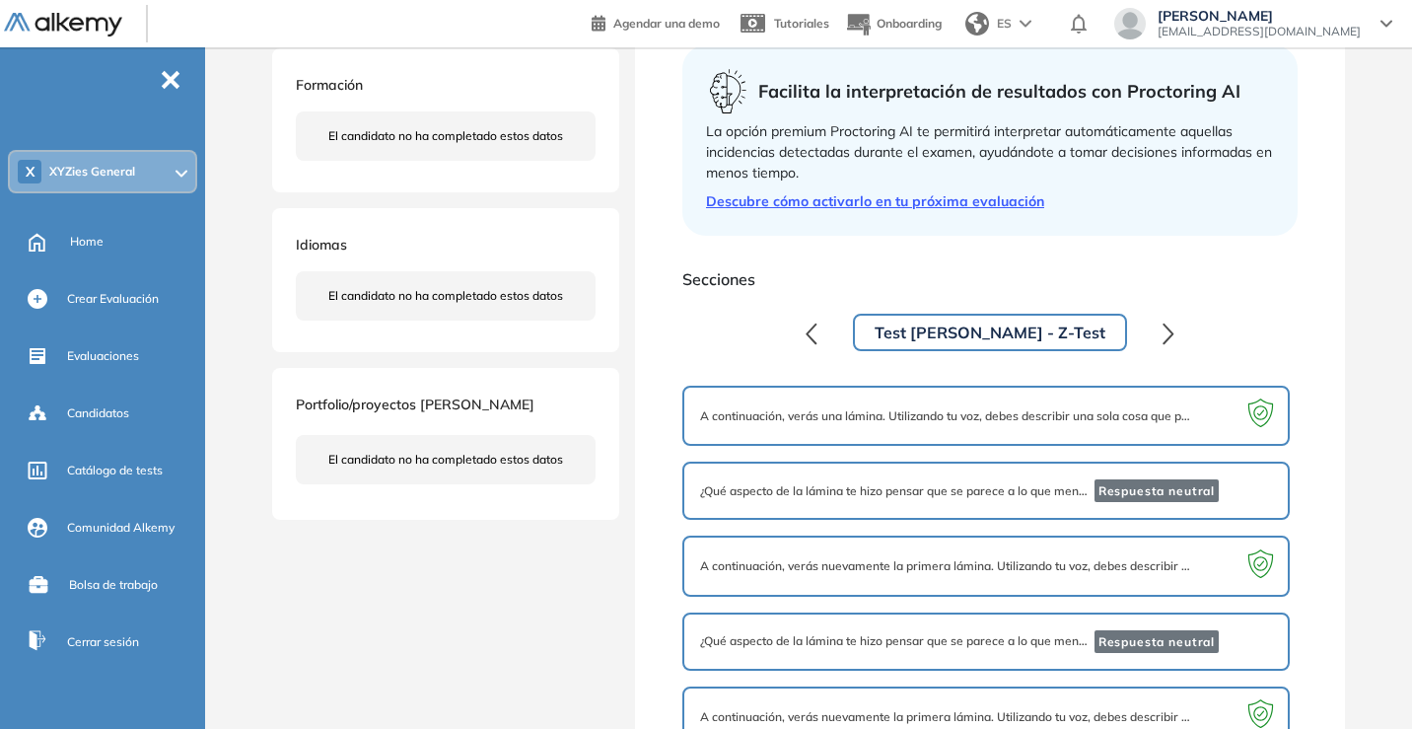
click at [994, 342] on button "Test de Zulliger - Z-Test" at bounding box center [990, 332] width 274 height 37
click at [1165, 335] on icon "button" at bounding box center [1169, 332] width 9 height 19
click at [830, 348] on button "button" at bounding box center [811, 332] width 37 height 39
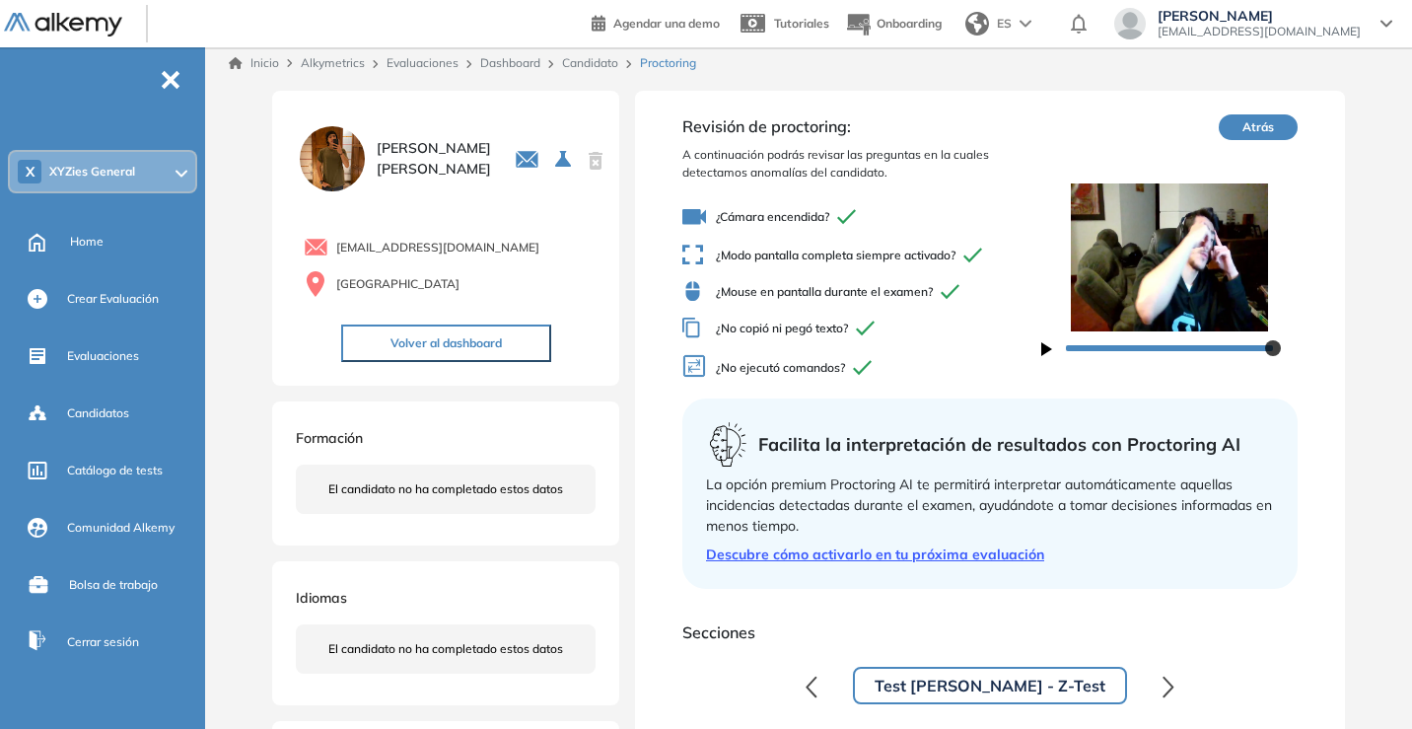
scroll to position [0, 0]
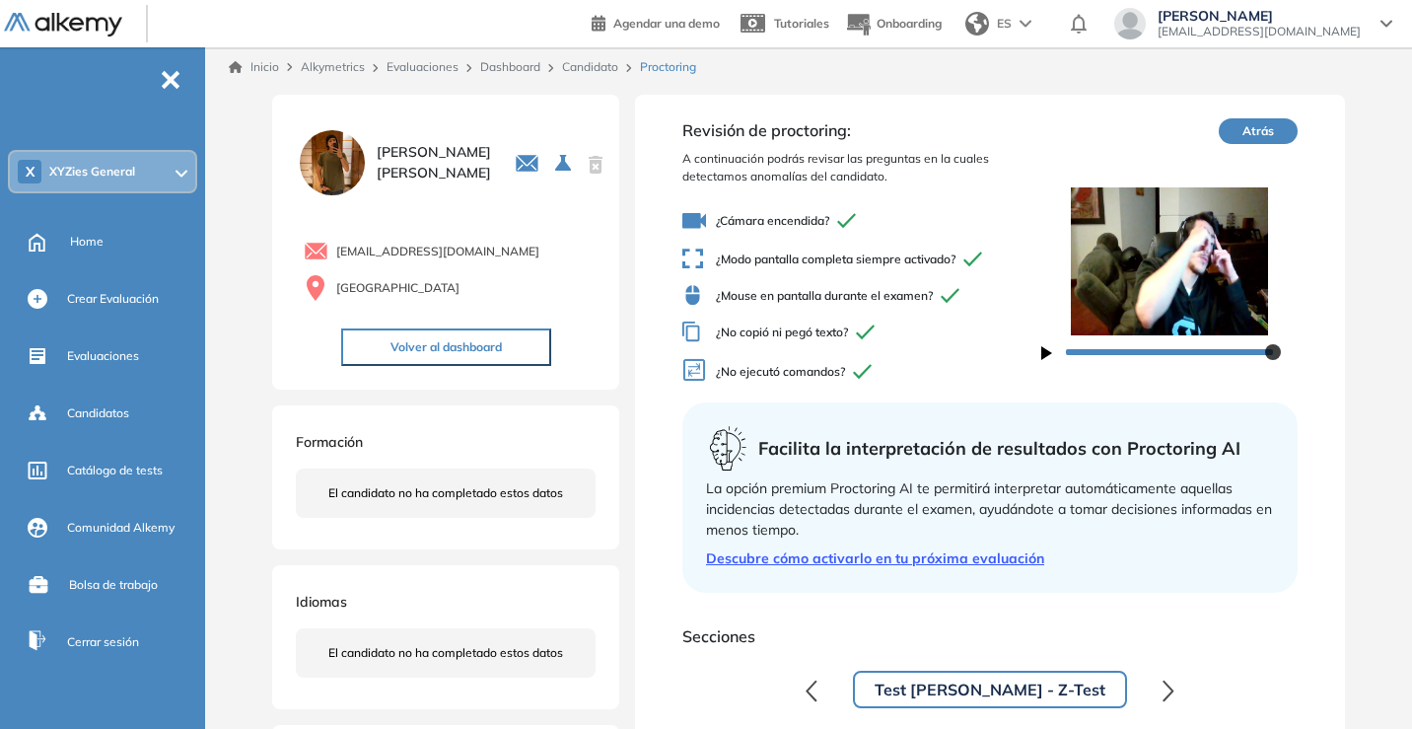
click at [1241, 124] on button "Atrás" at bounding box center [1258, 131] width 79 height 26
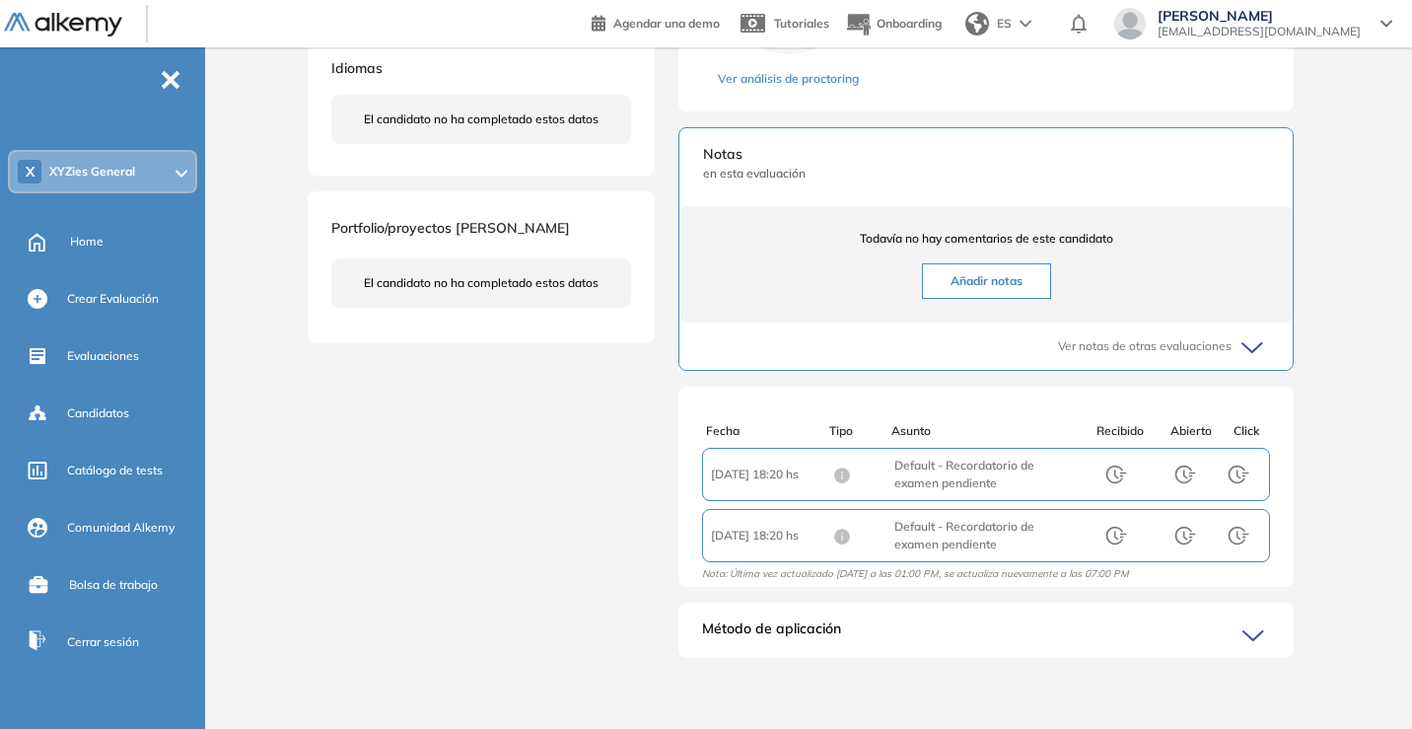
scroll to position [5, 0]
click at [1223, 550] on div "Método de aplicación" at bounding box center [985, 637] width 615 height 39
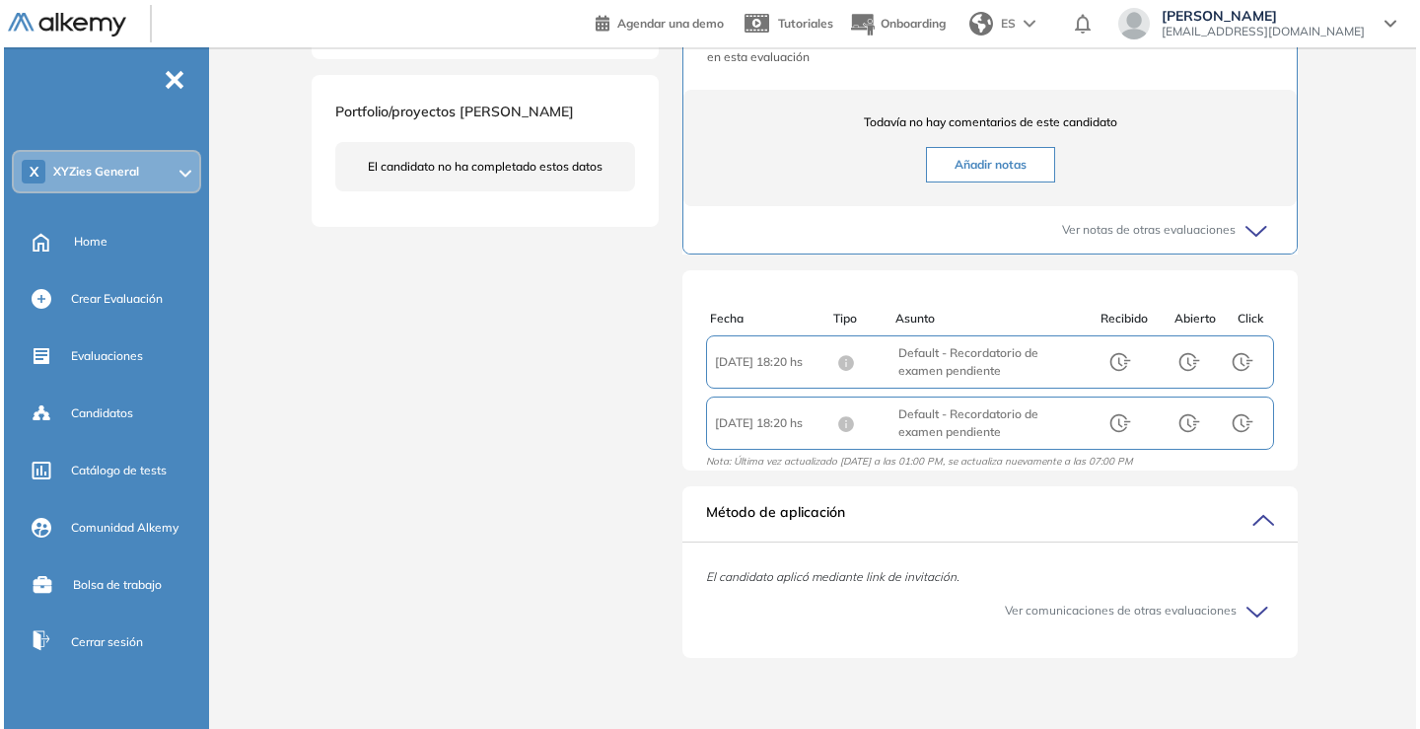
scroll to position [0, 0]
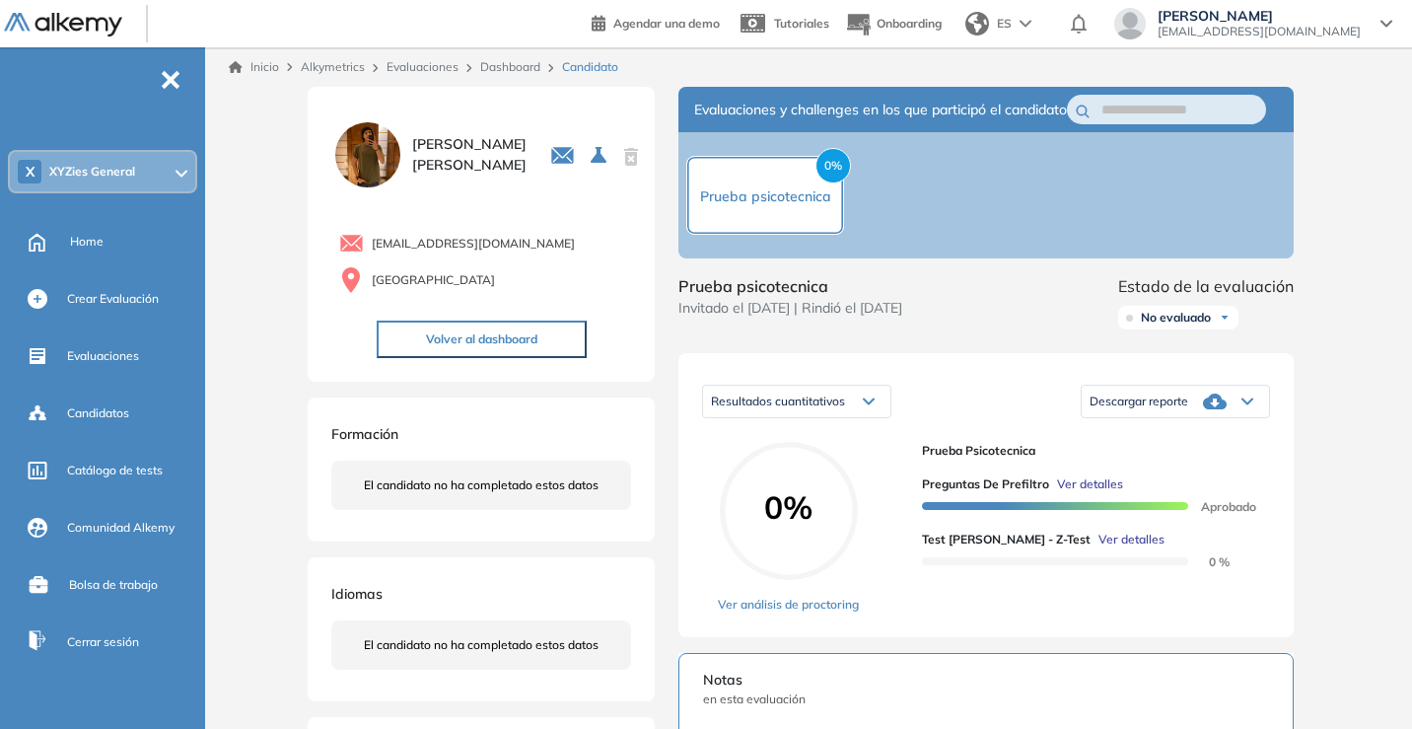
click at [940, 376] on div "Resultados cuantitativos Resultados cuantitativos Descargar reporte Descargar i…" at bounding box center [985, 495] width 615 height 284
click at [827, 205] on span "Prueba psicotecnica" at bounding box center [765, 196] width 131 height 18
drag, startPoint x: 916, startPoint y: 338, endPoint x: 944, endPoint y: 366, distance: 39.0
click at [902, 337] on div "Prueba psicotecnica Invitado el 27/08/2025 | Rindió el 27/08/2025" at bounding box center [790, 305] width 224 height 63
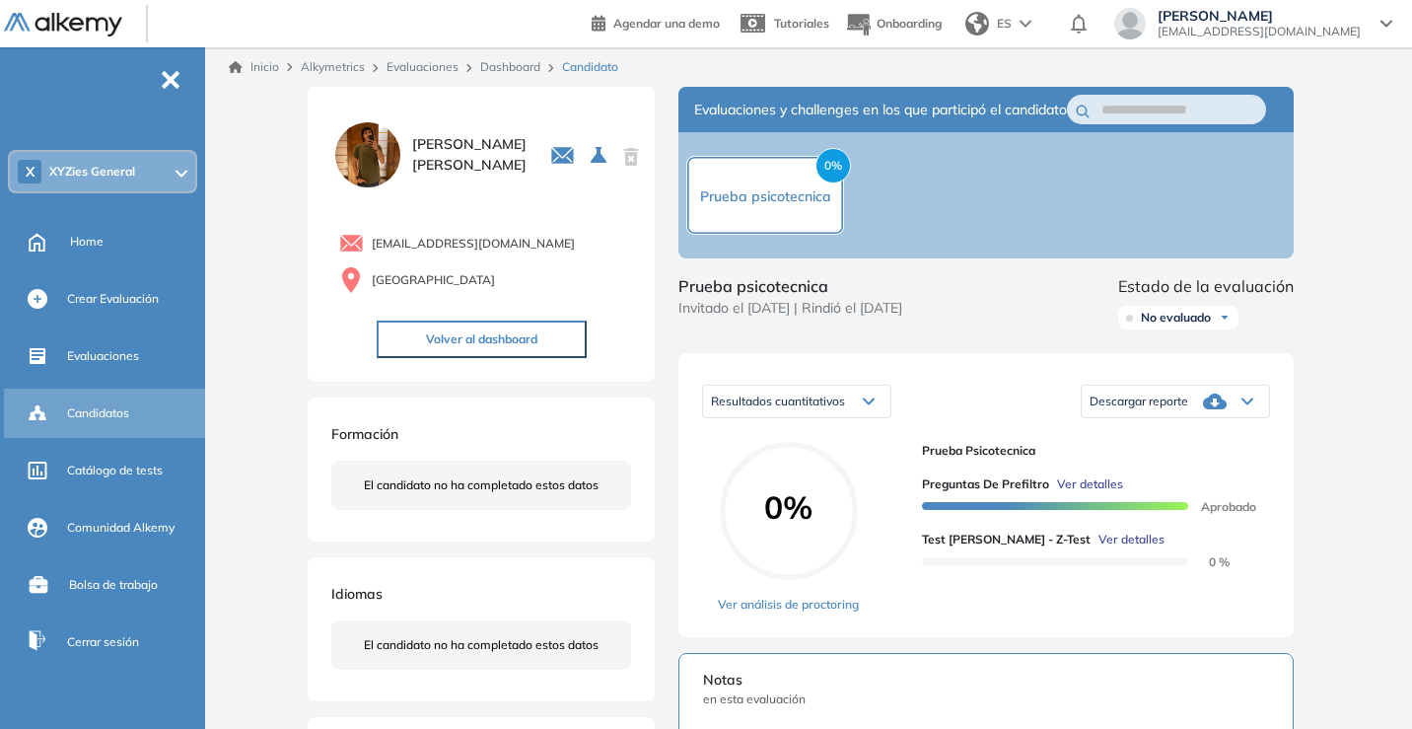
click at [91, 413] on span "Candidatos" at bounding box center [98, 413] width 62 height 18
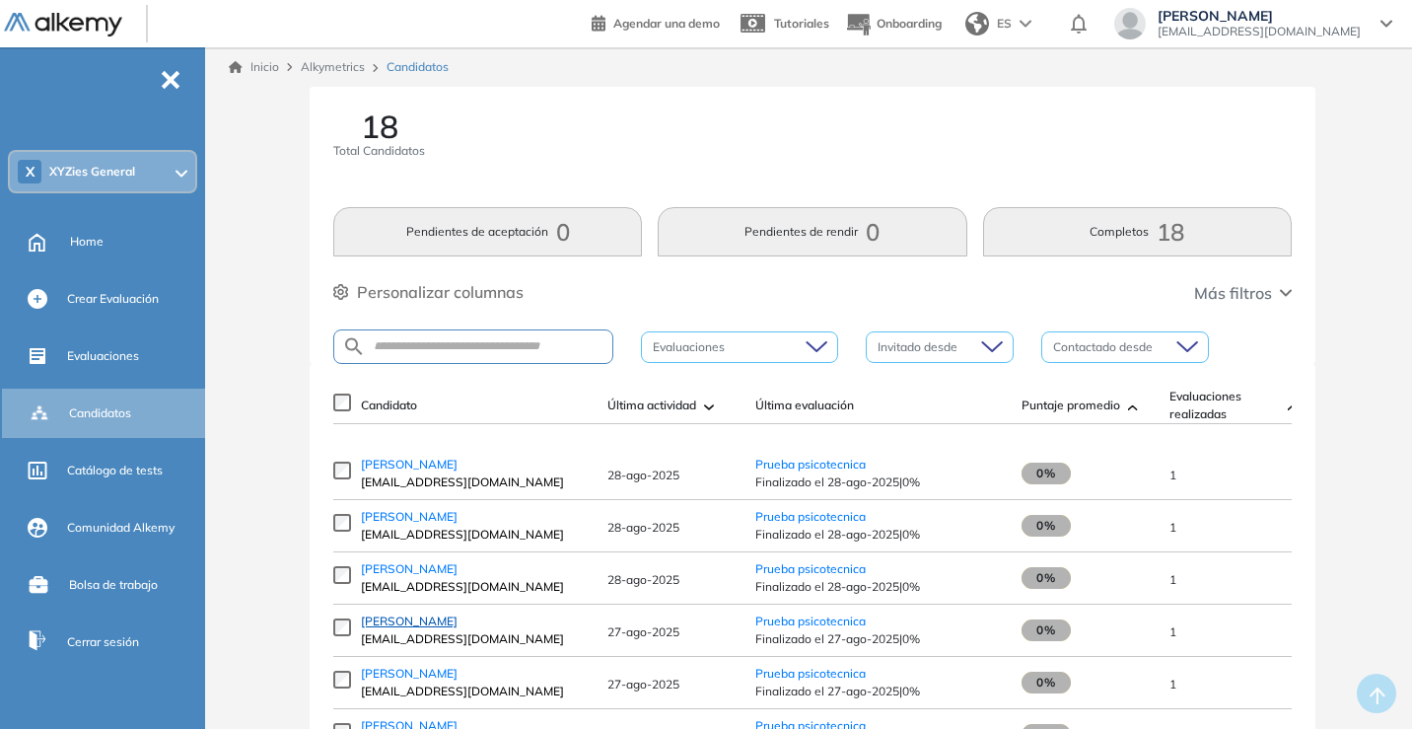
click at [453, 550] on span "Esteban Castañeda Clavijo" at bounding box center [409, 620] width 97 height 15
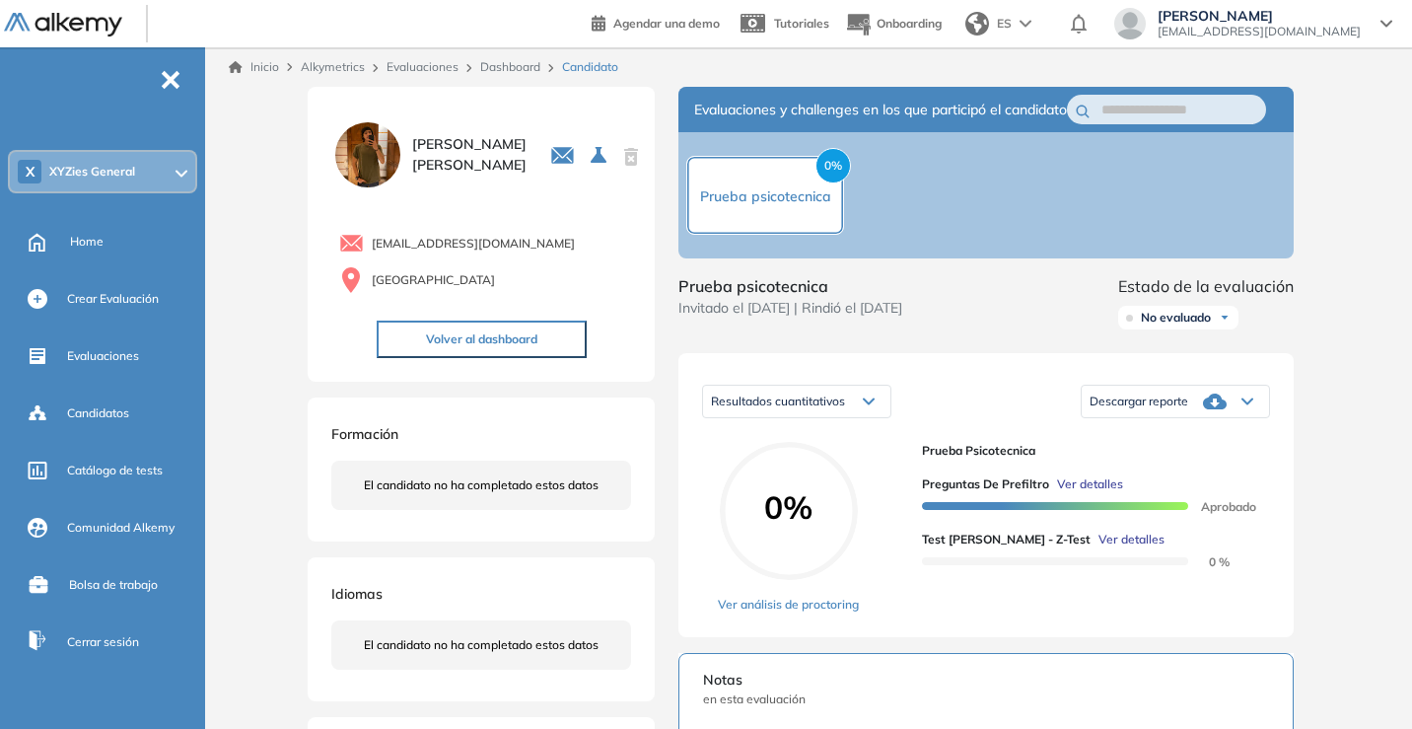
click at [1099, 548] on span "Ver detalles" at bounding box center [1132, 540] width 66 height 18
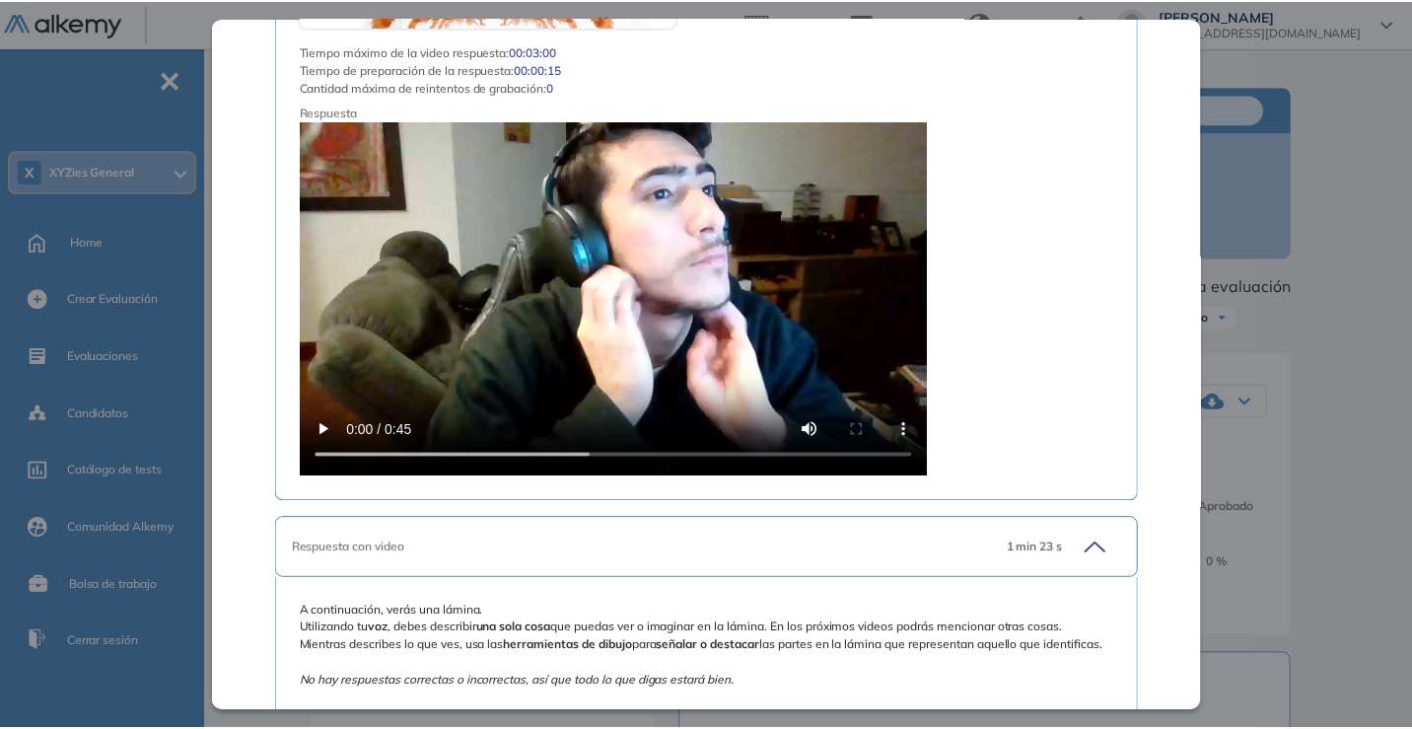
scroll to position [11731, 0]
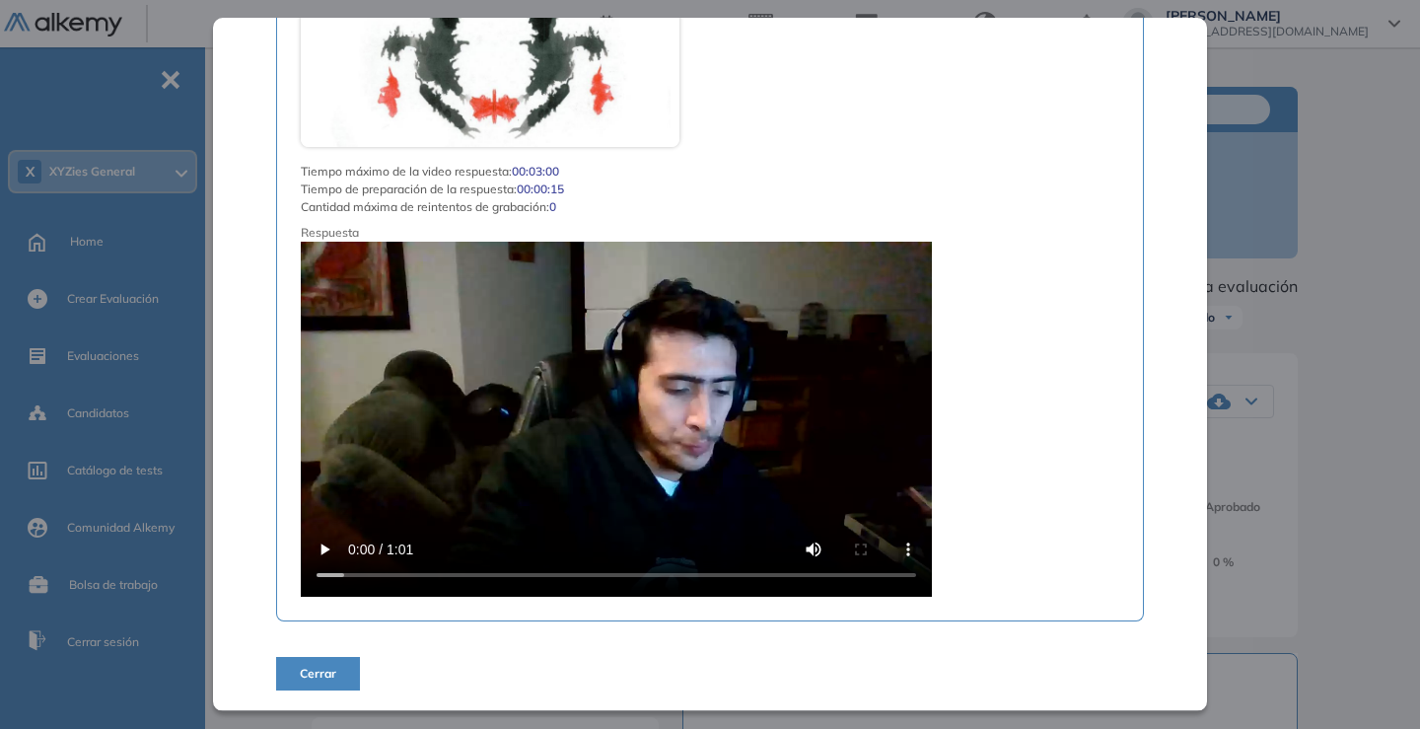
drag, startPoint x: 1256, startPoint y: 454, endPoint x: 1281, endPoint y: 488, distance: 42.4
click at [1256, 454] on div "Test de Zulliger - Z-Test Integrador Idiomas Objetivos Proyectivo Personalidad …" at bounding box center [817, 647] width 1026 height 1120
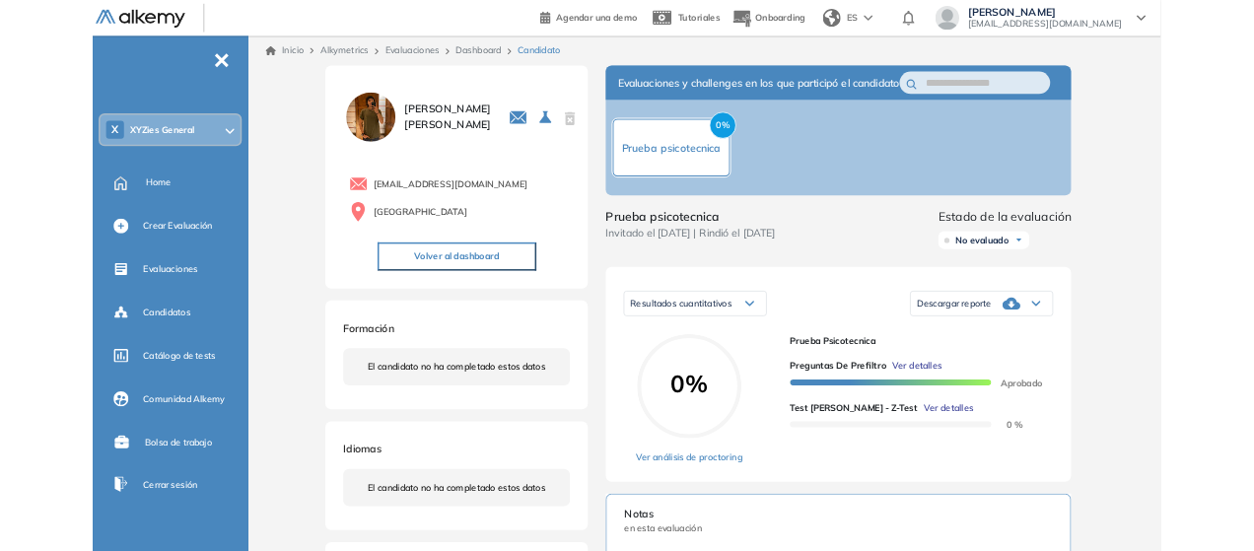
scroll to position [11273, 0]
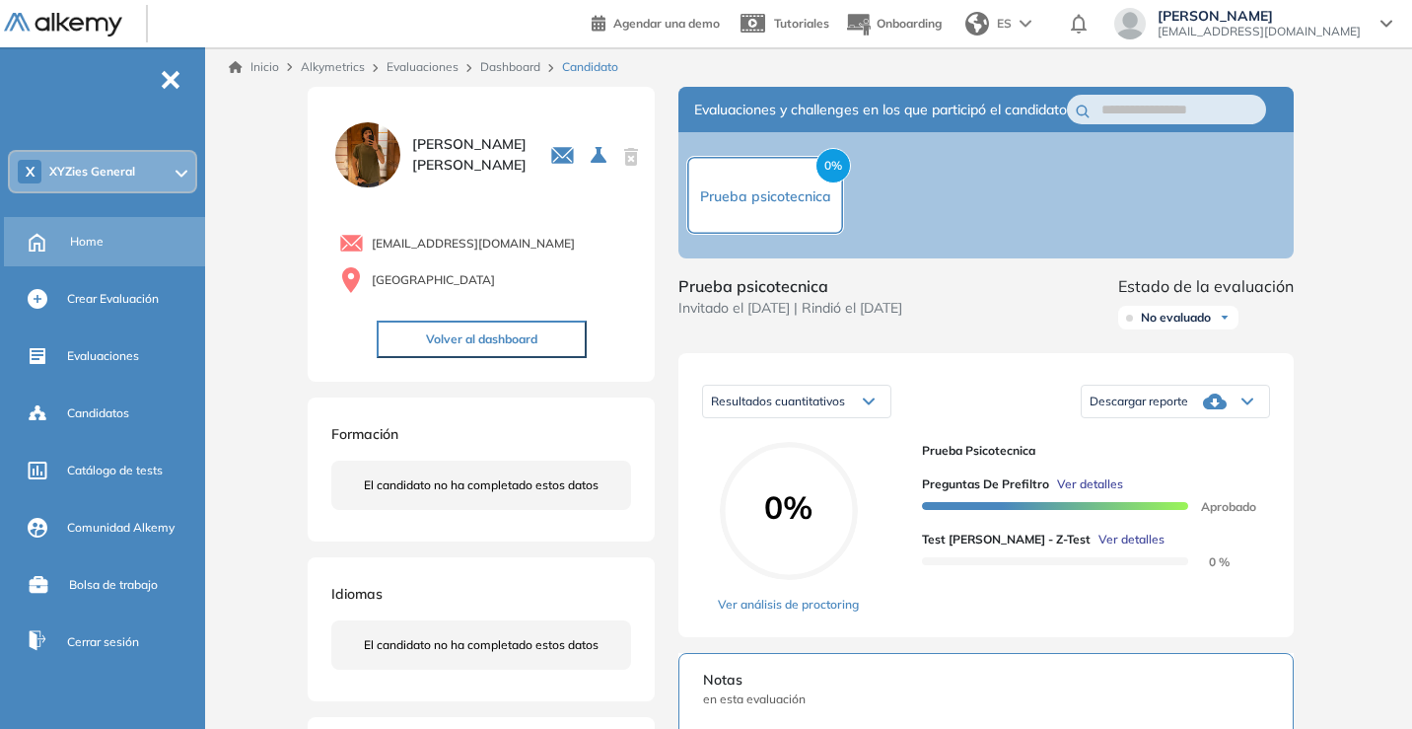
click at [86, 248] on span "Home" at bounding box center [87, 242] width 34 height 18
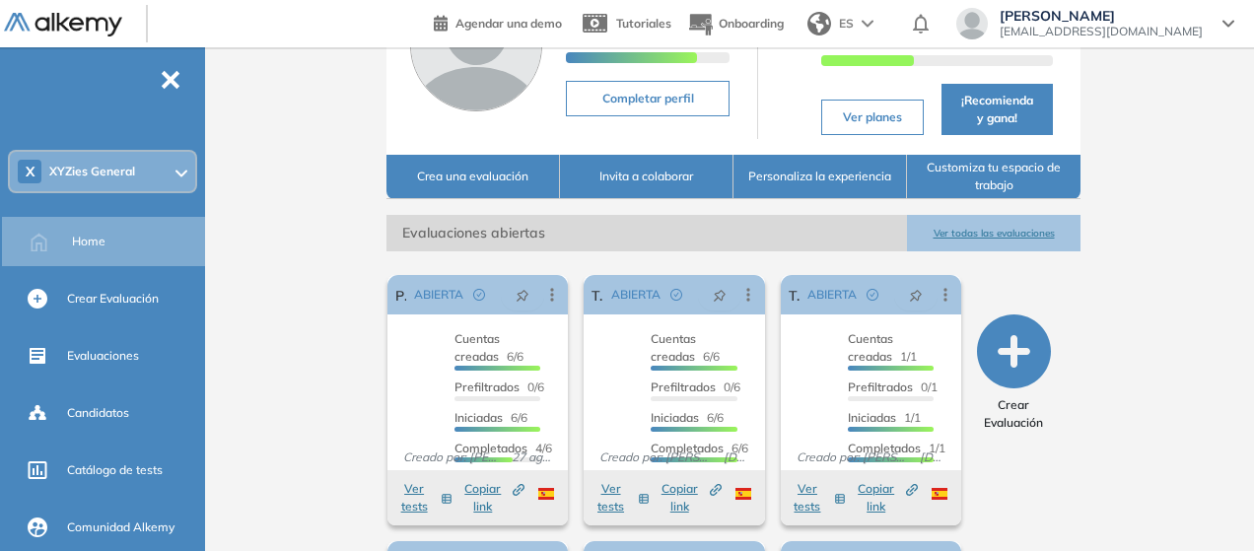
scroll to position [200, 0]
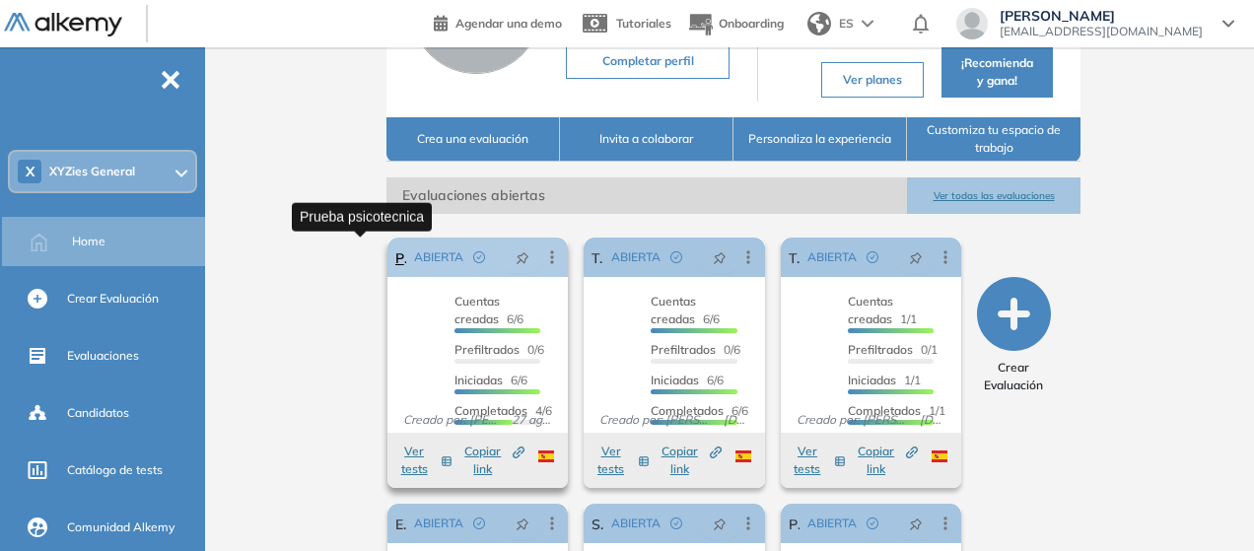
click at [395, 261] on link "Prueba psicotecnica" at bounding box center [400, 257] width 11 height 39
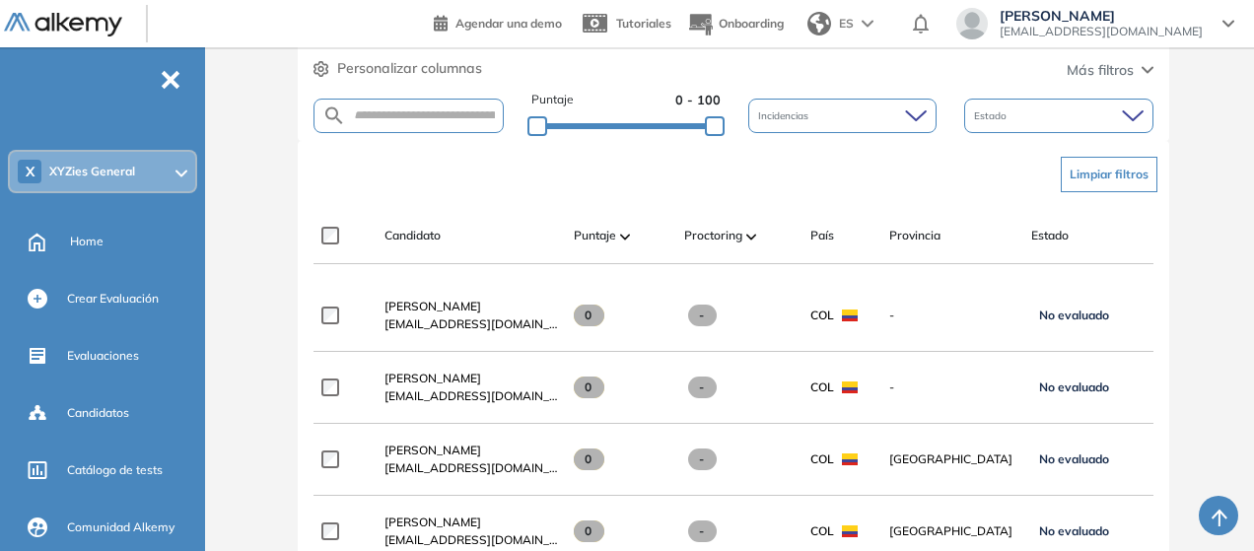
scroll to position [488, 0]
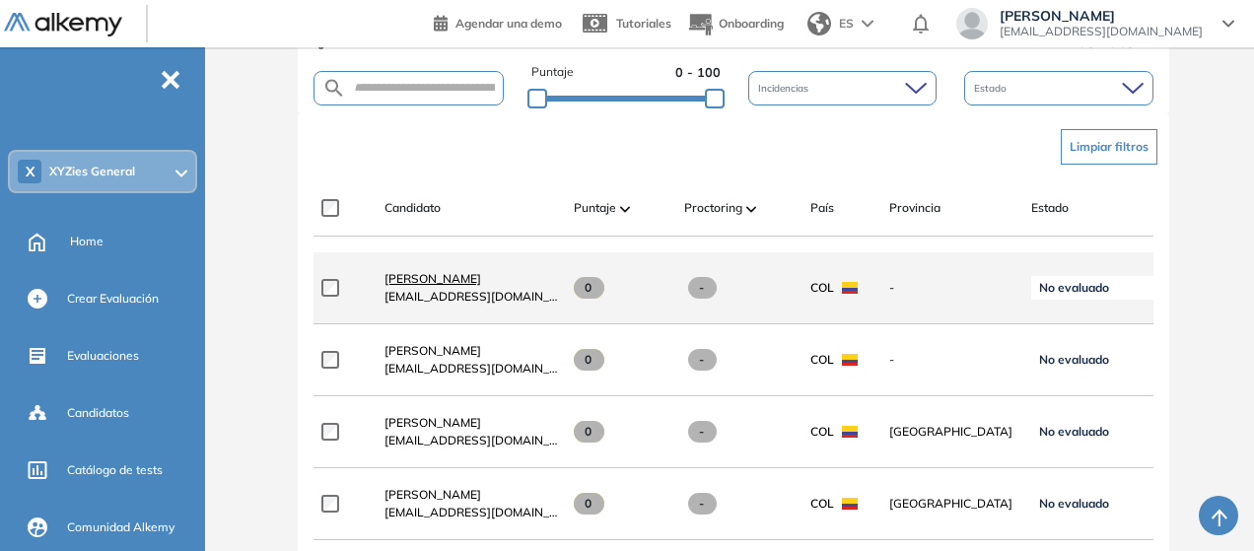
click at [433, 286] on span "Esteban Castañeda Clavijo" at bounding box center [433, 278] width 97 height 15
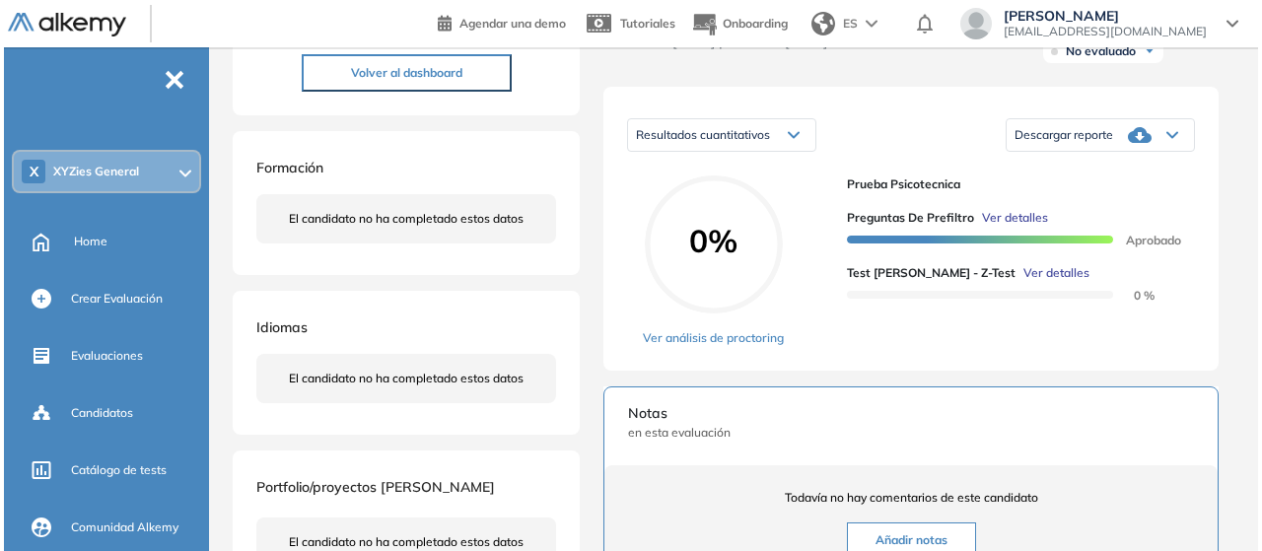
scroll to position [268, 0]
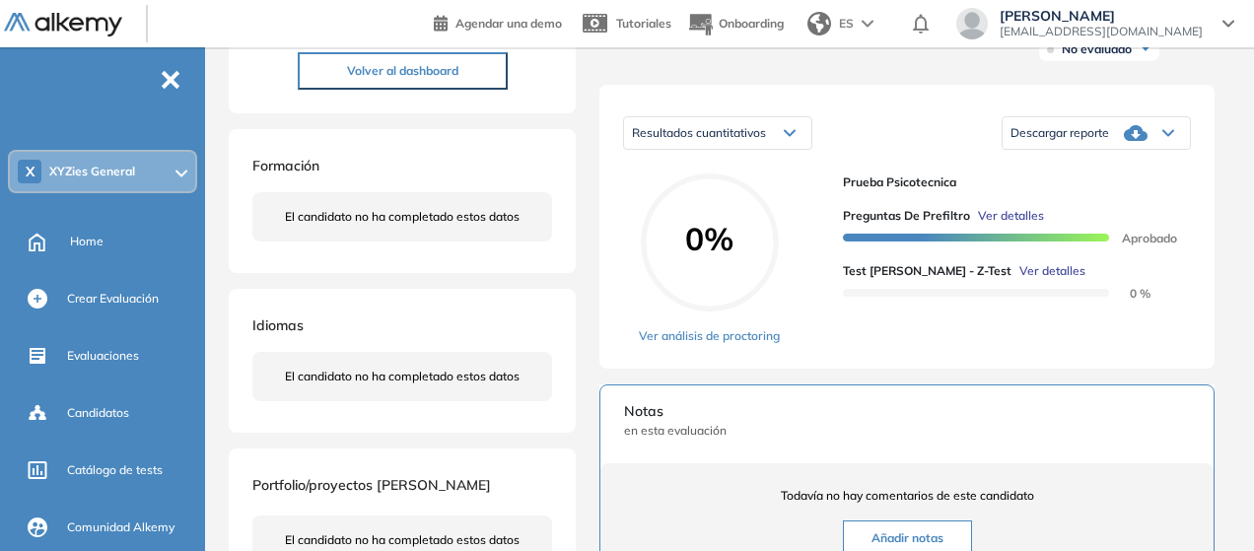
click at [1021, 280] on span "Ver detalles" at bounding box center [1053, 271] width 66 height 18
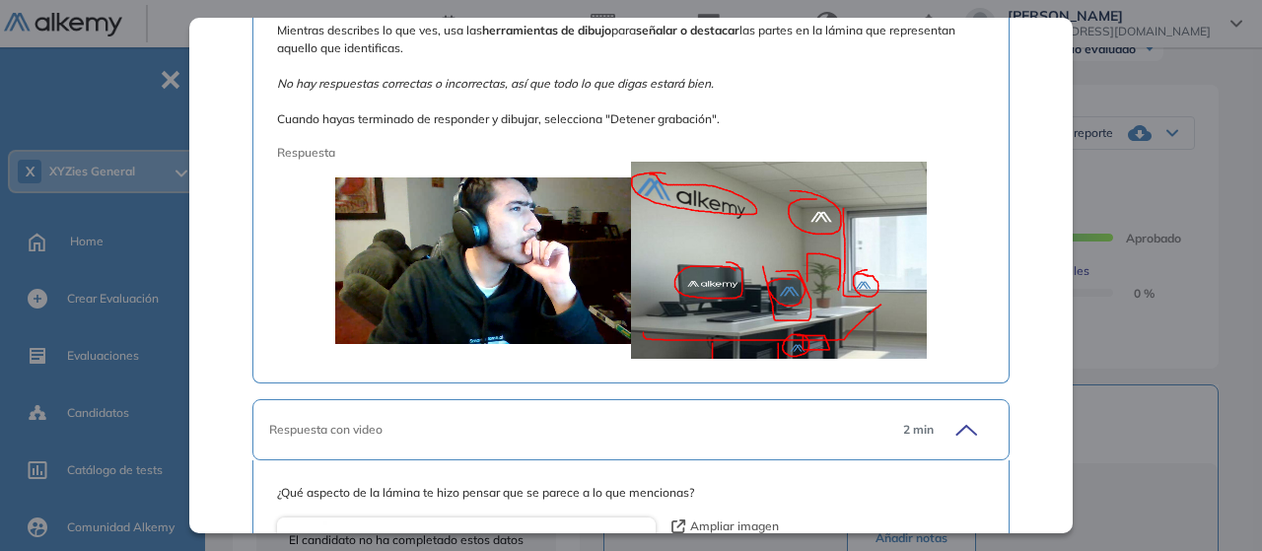
scroll to position [780, 0]
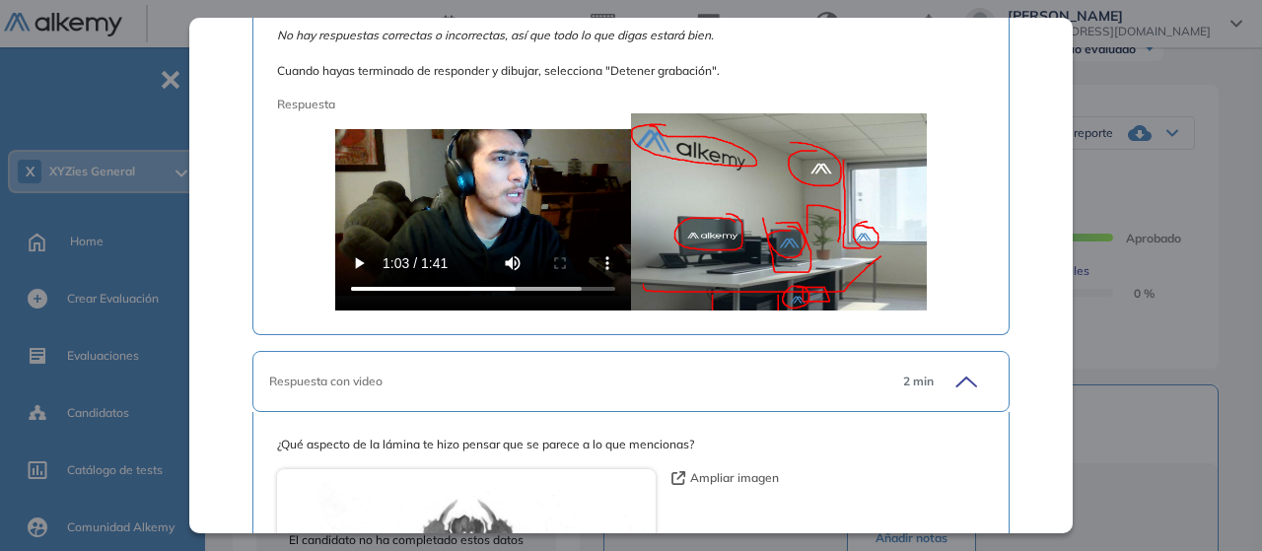
click at [1059, 59] on div "Test de Zulliger - Z-Test Integrador Idiomas Objetivos Proyectivo Personalidad …" at bounding box center [631, 275] width 884 height 515
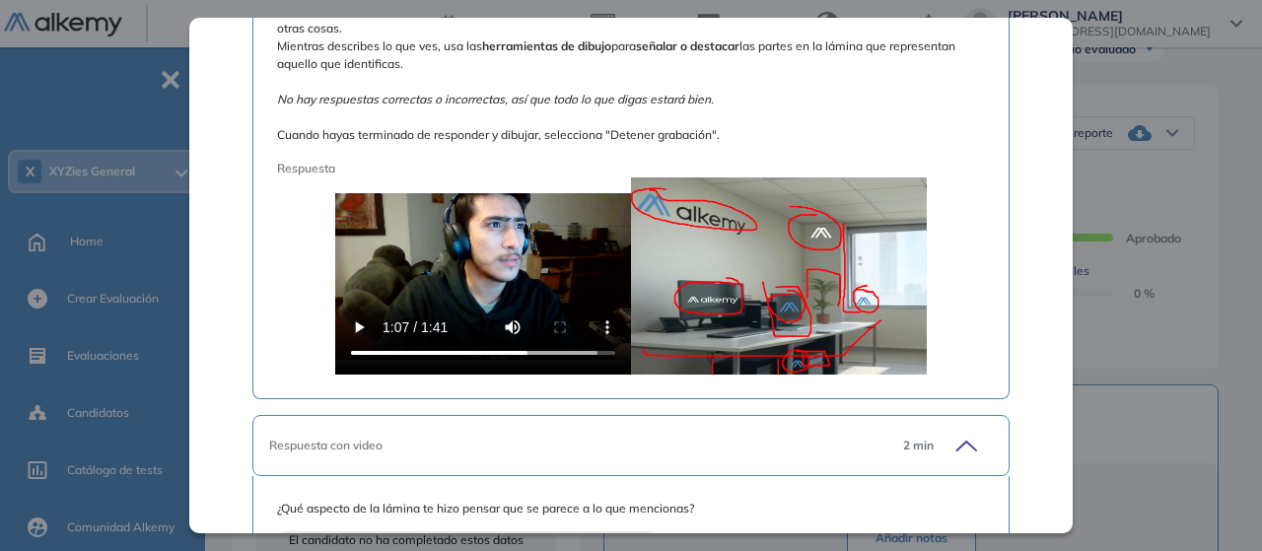
scroll to position [669, 0]
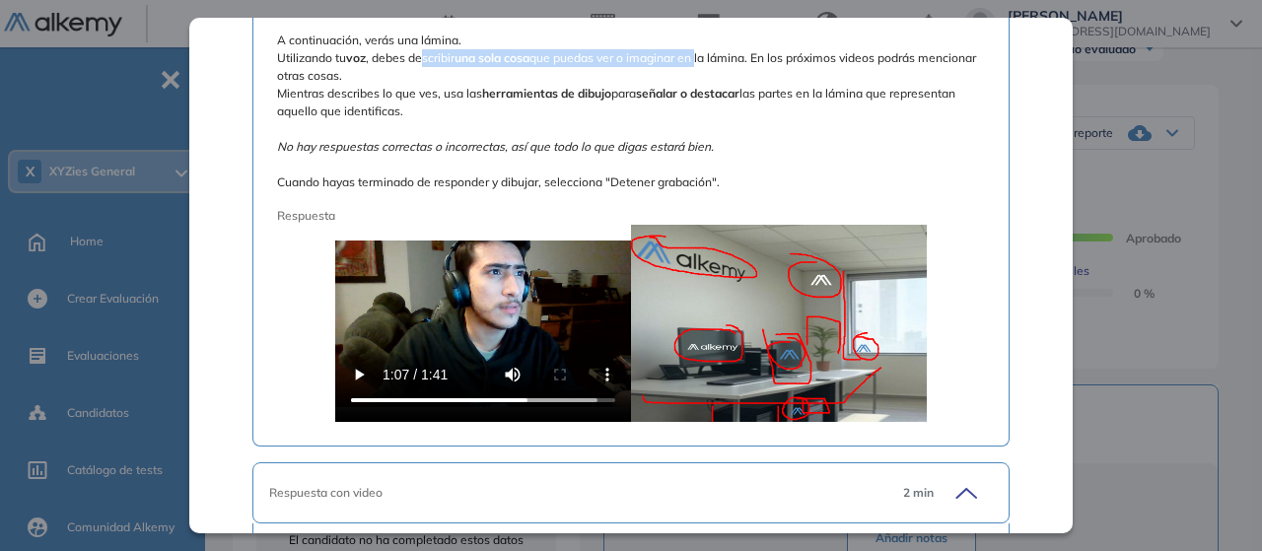
drag, startPoint x: 426, startPoint y: 62, endPoint x: 702, endPoint y: 65, distance: 276.1
click at [702, 65] on span "A continuación, verás una lámina. Utilizando tu voz , debes describir una sola …" at bounding box center [631, 112] width 708 height 160
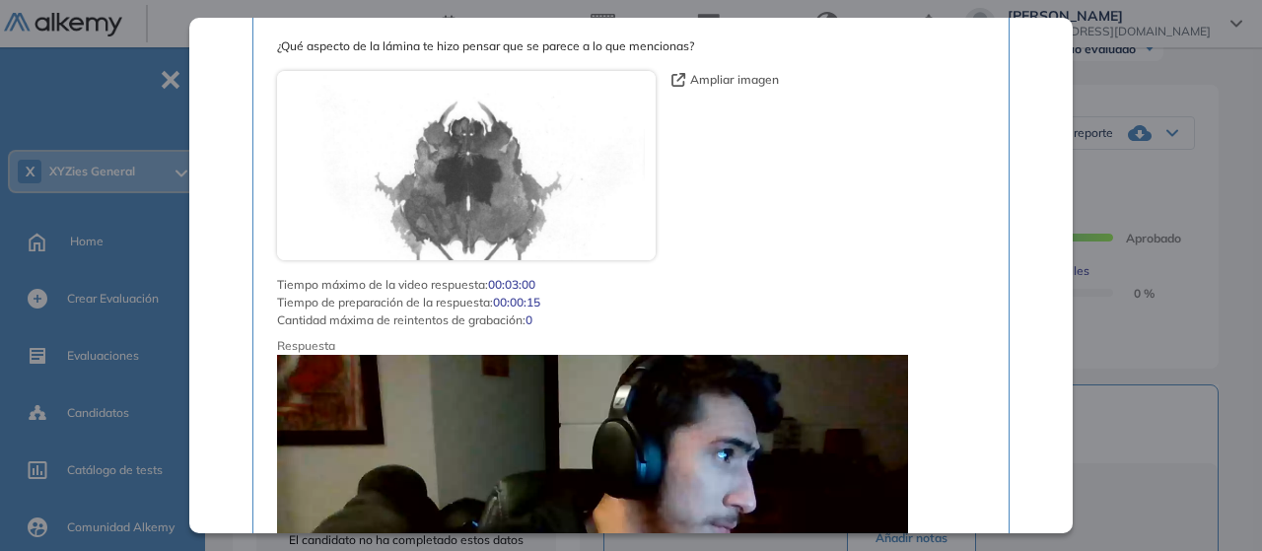
scroll to position [1162, 0]
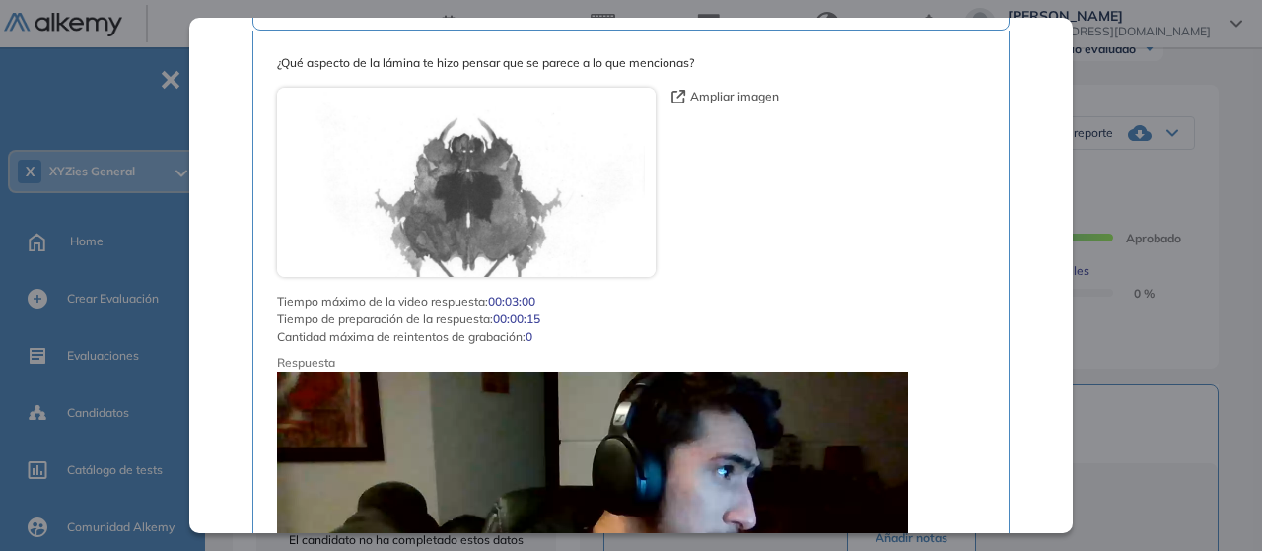
click at [678, 93] on icon "button" at bounding box center [679, 97] width 14 height 14
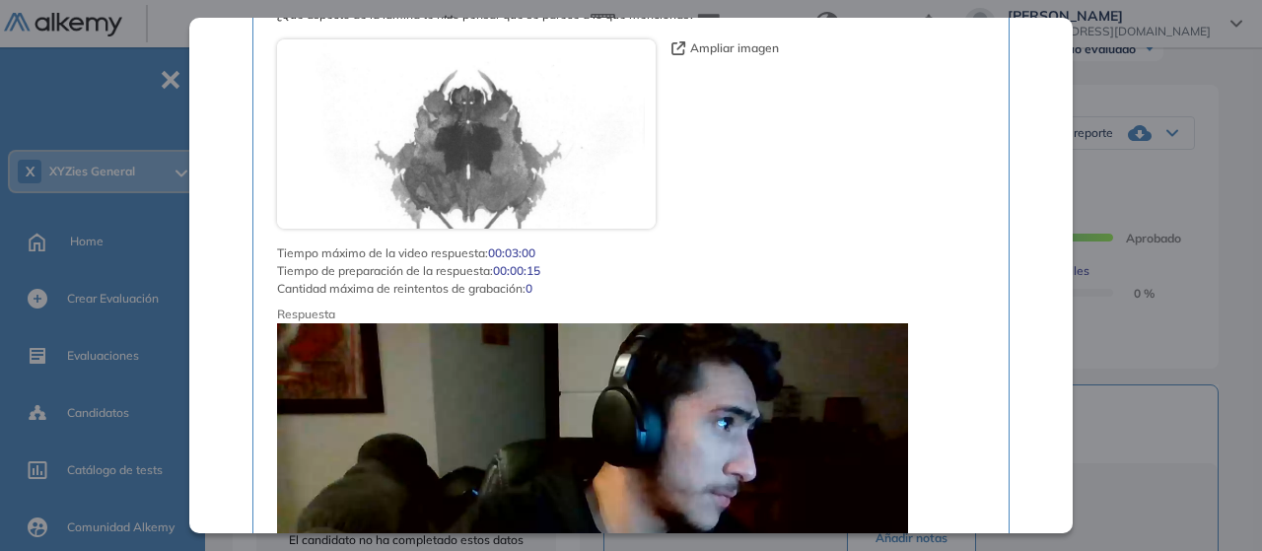
scroll to position [1417, 0]
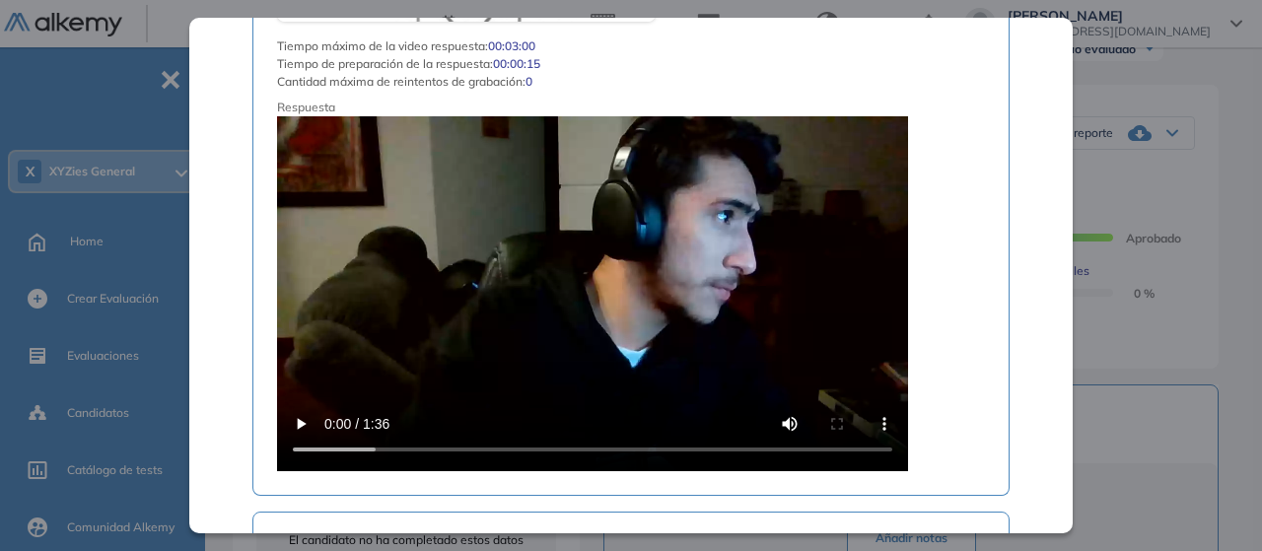
click at [540, 352] on video at bounding box center [592, 293] width 631 height 355
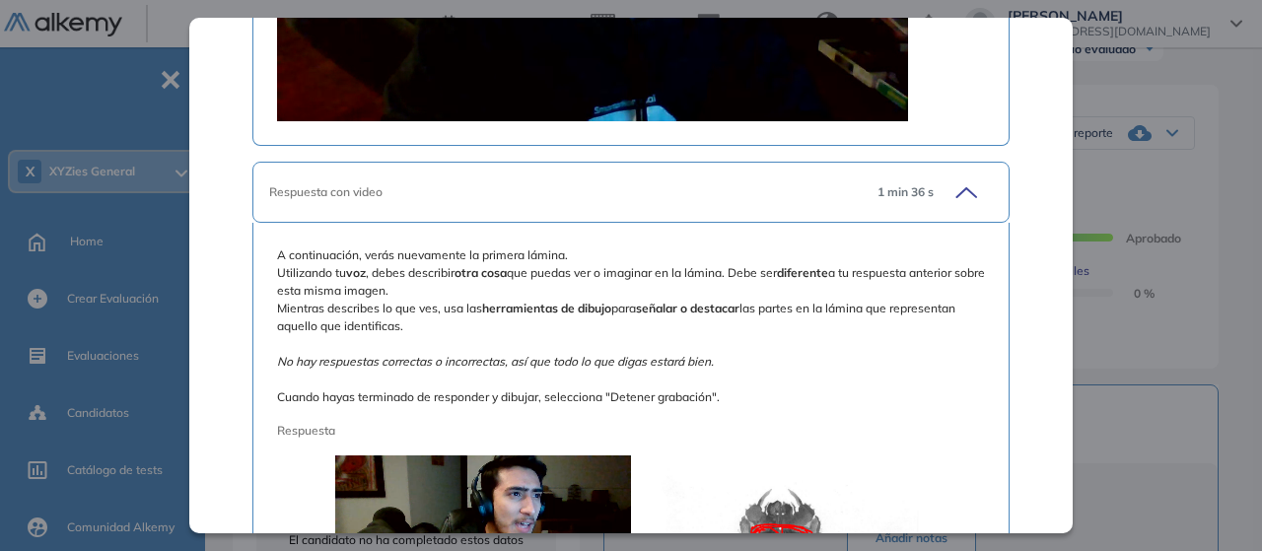
scroll to position [1990, 0]
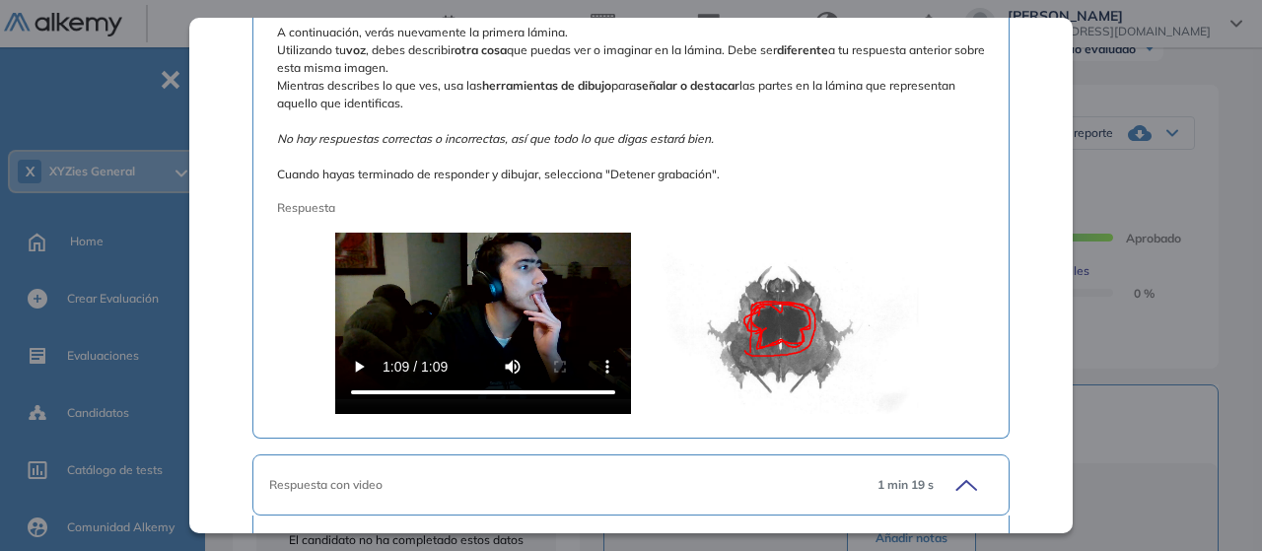
click at [479, 311] on video at bounding box center [483, 315] width 296 height 197
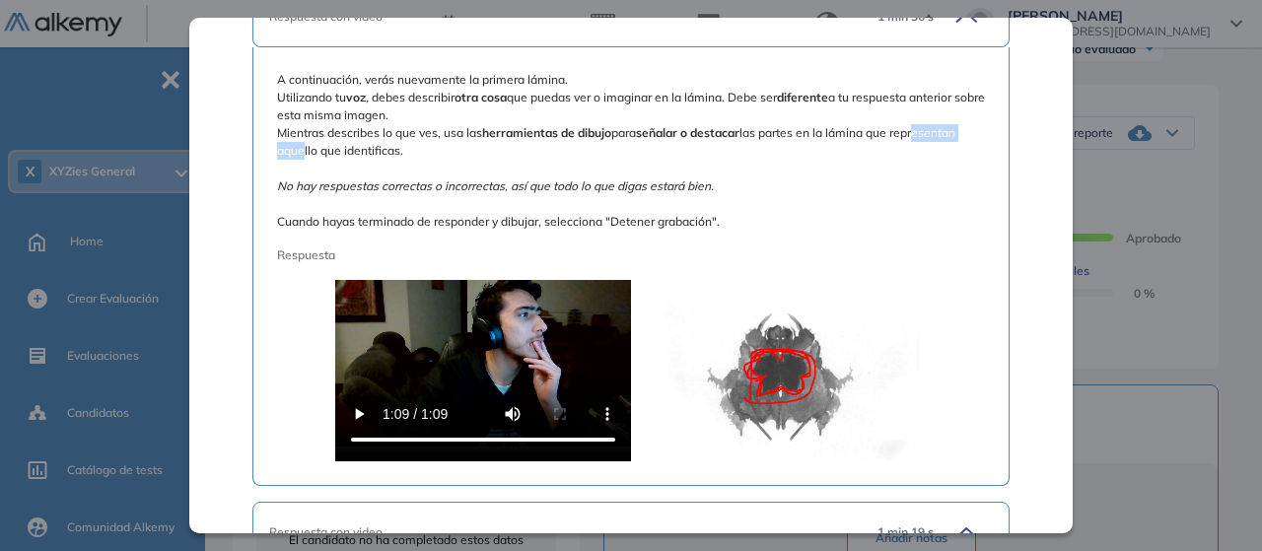
drag, startPoint x: 294, startPoint y: 150, endPoint x: 375, endPoint y: 147, distance: 80.9
click at [367, 149] on span "A continuación, verás nuevamente la primera lámina. Utilizando tu voz , debes d…" at bounding box center [631, 151] width 708 height 160
click at [420, 142] on span "A continuación, verás nuevamente la primera lámina. Utilizando tu voz , debes d…" at bounding box center [631, 151] width 708 height 160
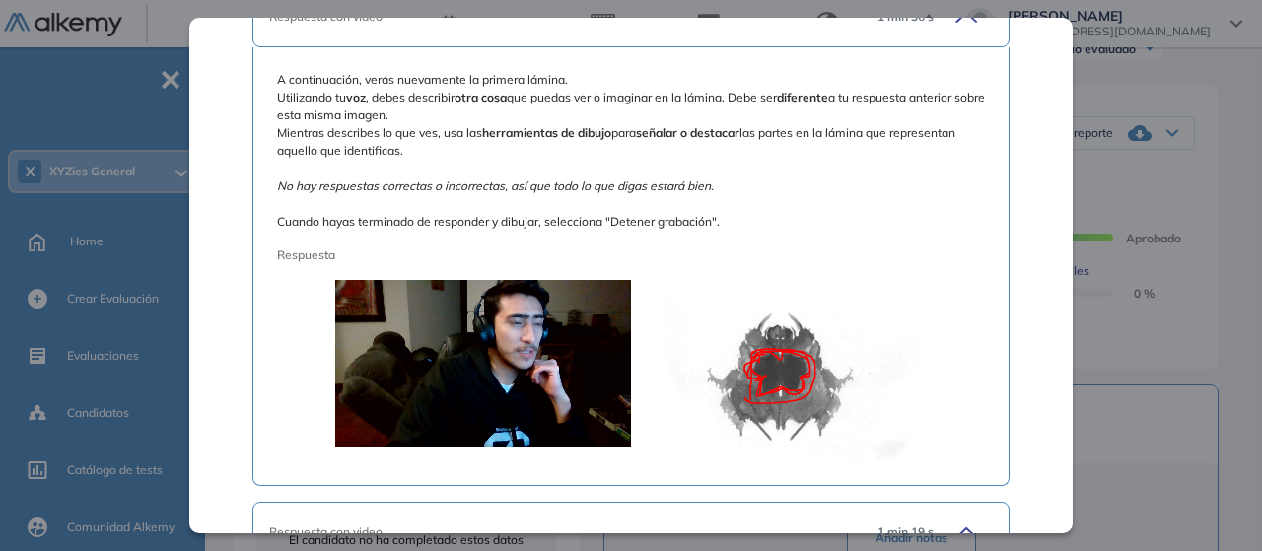
click at [775, 364] on img at bounding box center [779, 362] width 296 height 197
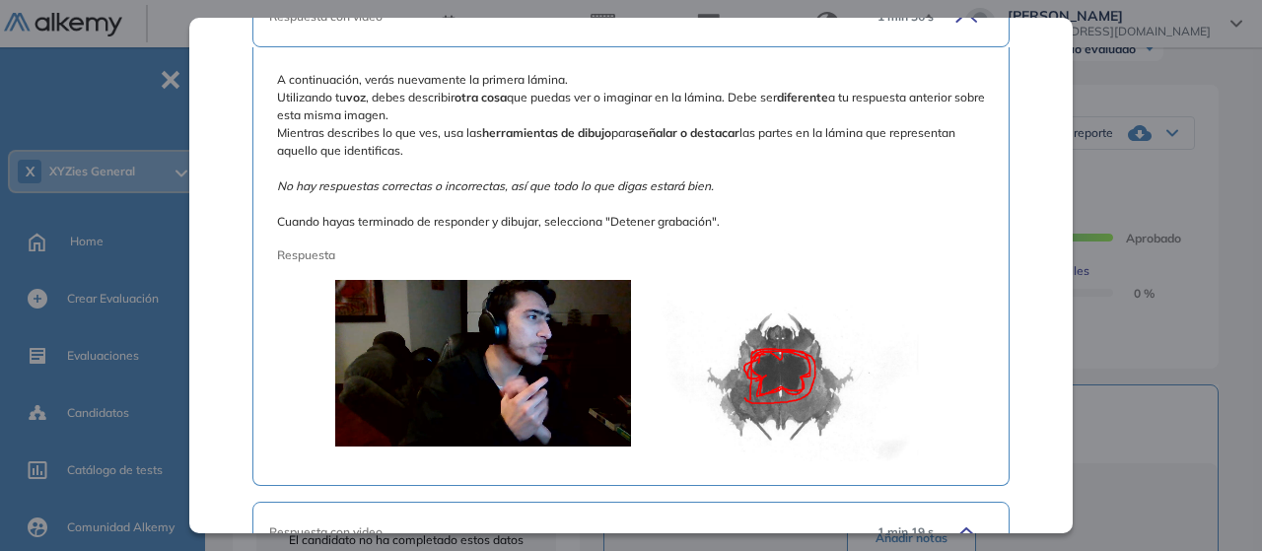
click at [775, 364] on img at bounding box center [779, 362] width 296 height 197
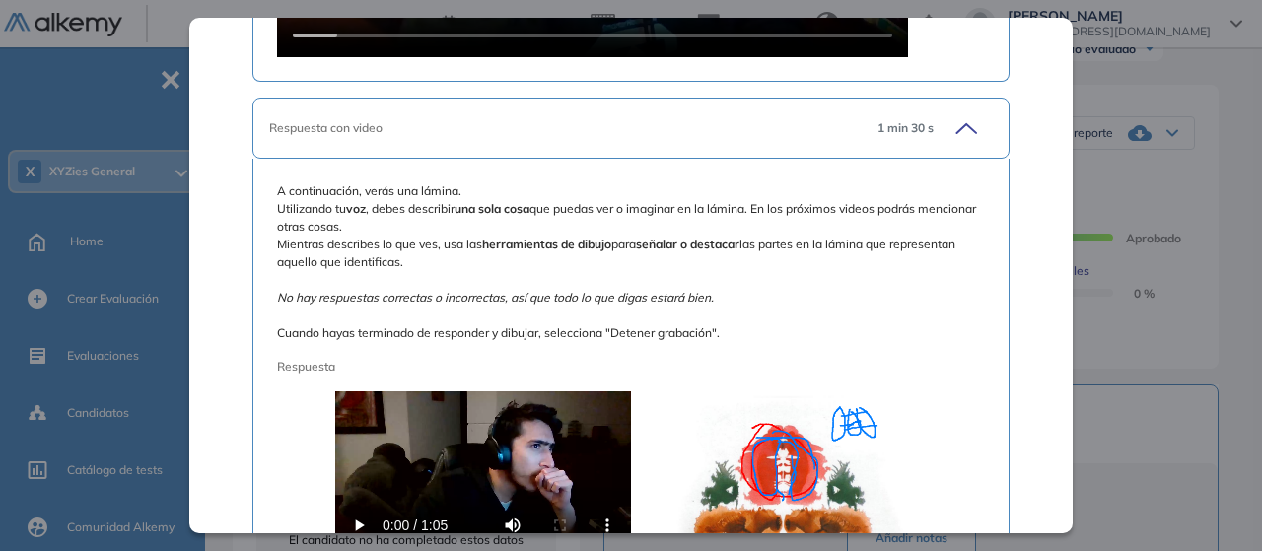
scroll to position [4474, 0]
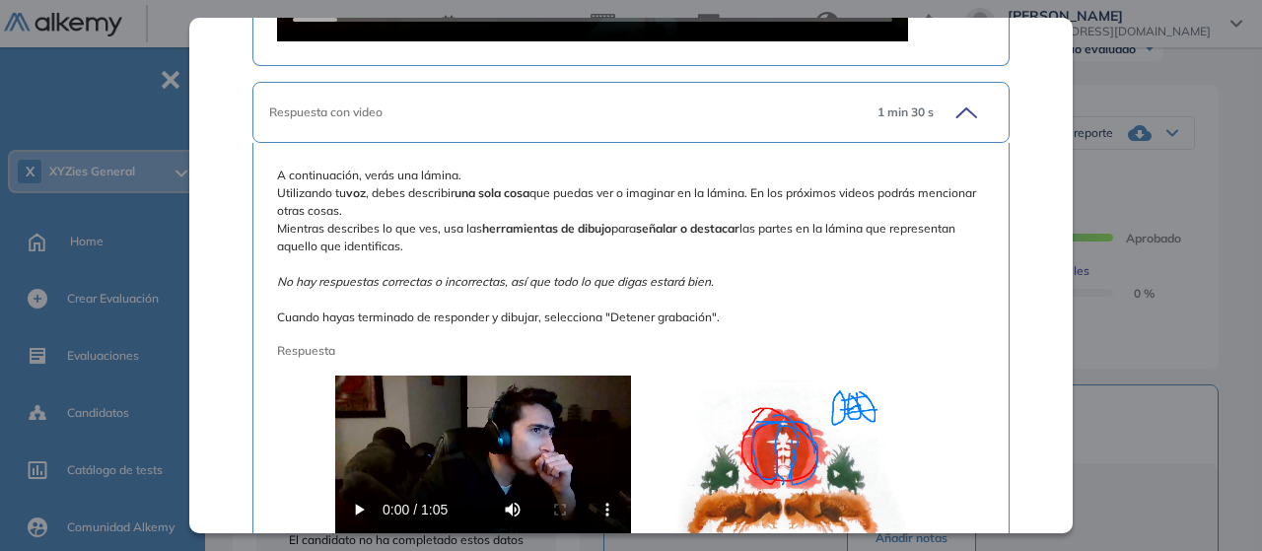
click at [766, 186] on span "A continuación, verás una lámina. Utilizando tu voz , debes describir una sola …" at bounding box center [631, 247] width 708 height 160
drag, startPoint x: 333, startPoint y: 190, endPoint x: 671, endPoint y: 184, distance: 337.3
click at [671, 184] on span "A continuación, verás una lámina. Utilizando tu voz , debes describir una sola …" at bounding box center [631, 247] width 708 height 160
click at [681, 188] on span "A continuación, verás una lámina. Utilizando tu voz , debes describir una sola …" at bounding box center [631, 247] width 708 height 160
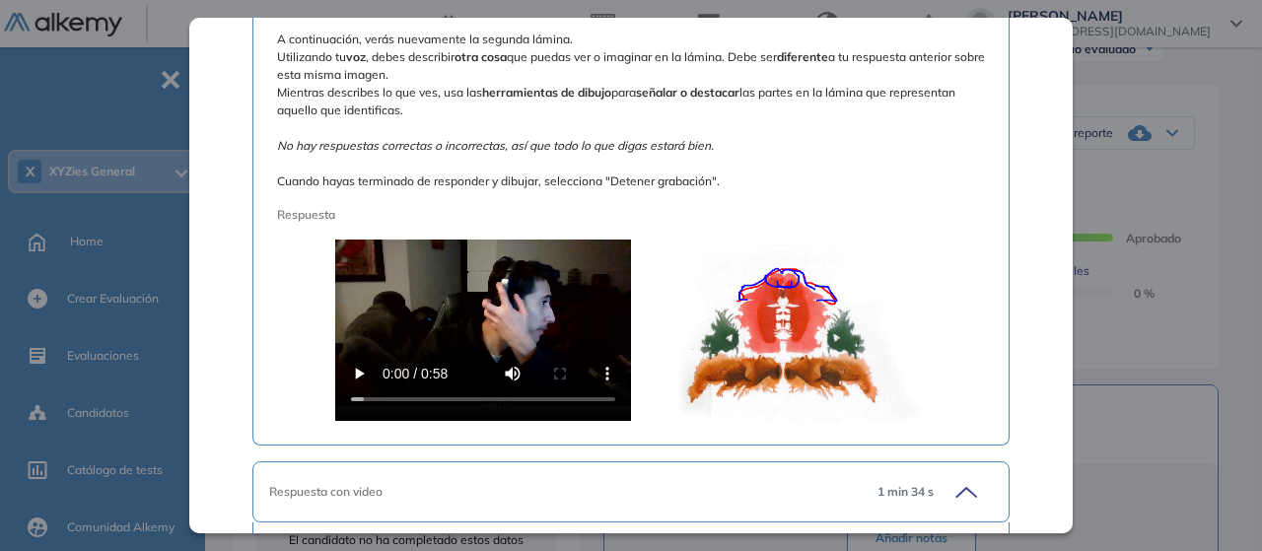
scroll to position [5907, 0]
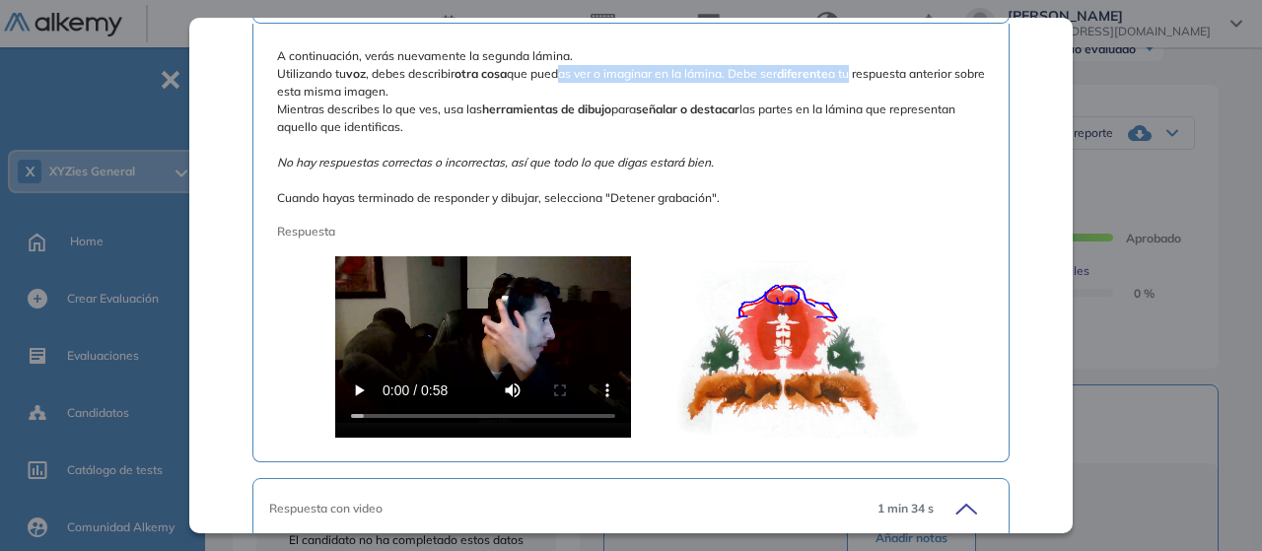
drag, startPoint x: 558, startPoint y: 70, endPoint x: 857, endPoint y: 71, distance: 298.8
click at [857, 71] on span "A continuación, verás nuevamente la segunda lámina. Utilizando tu voz , debes d…" at bounding box center [631, 127] width 708 height 160
click at [870, 67] on span "A continuación, verás nuevamente la segunda lámina. Utilizando tu voz , debes d…" at bounding box center [631, 127] width 708 height 160
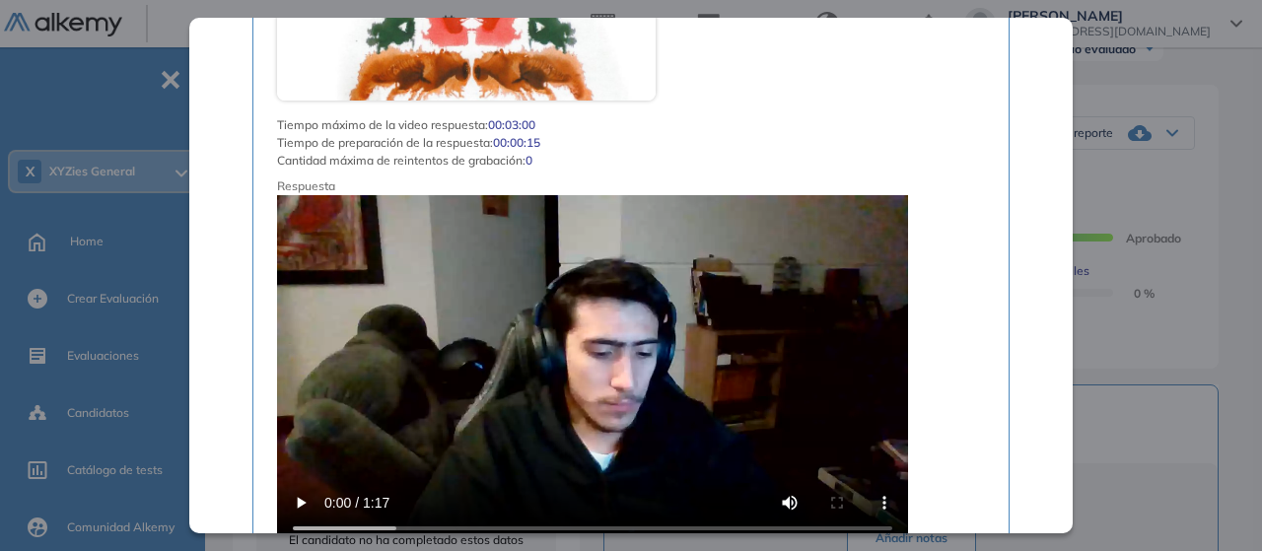
scroll to position [6672, 0]
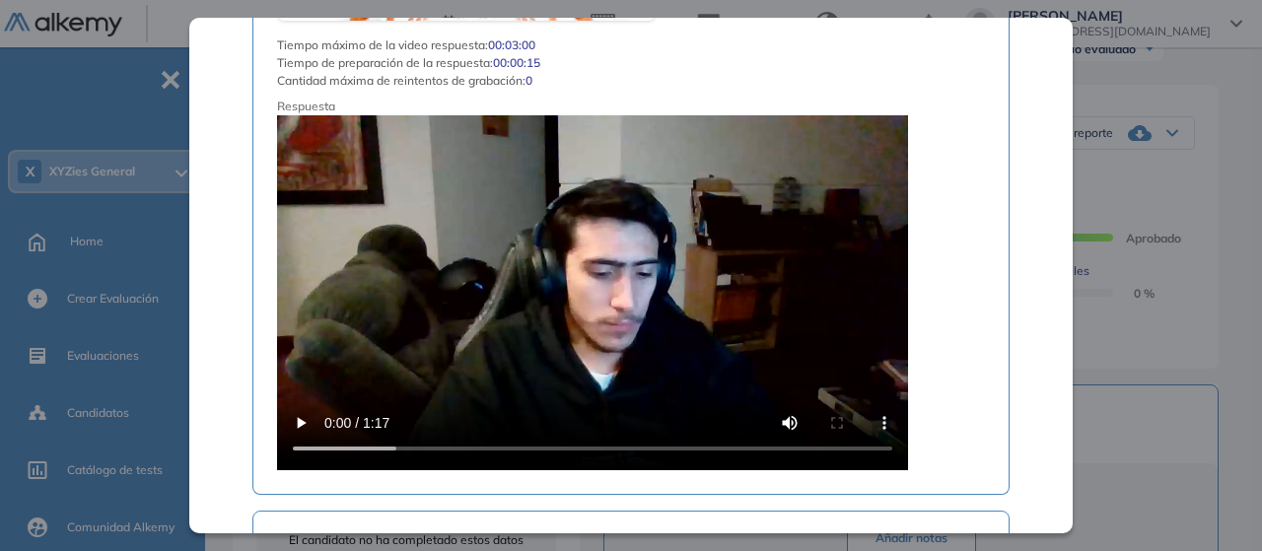
click at [736, 301] on video at bounding box center [592, 292] width 631 height 355
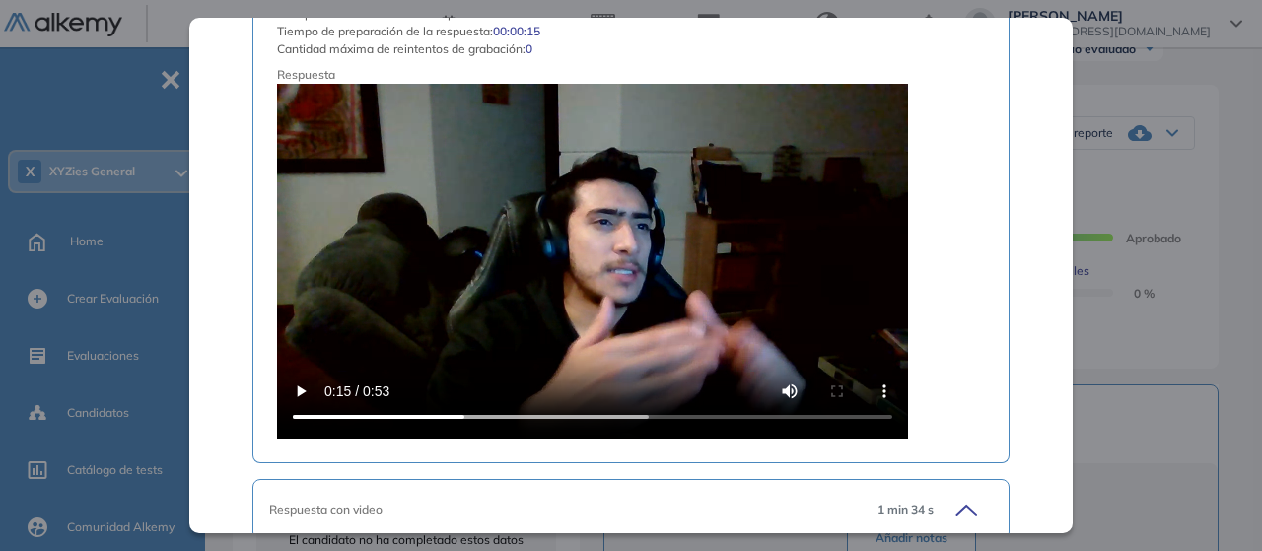
scroll to position [9761, 0]
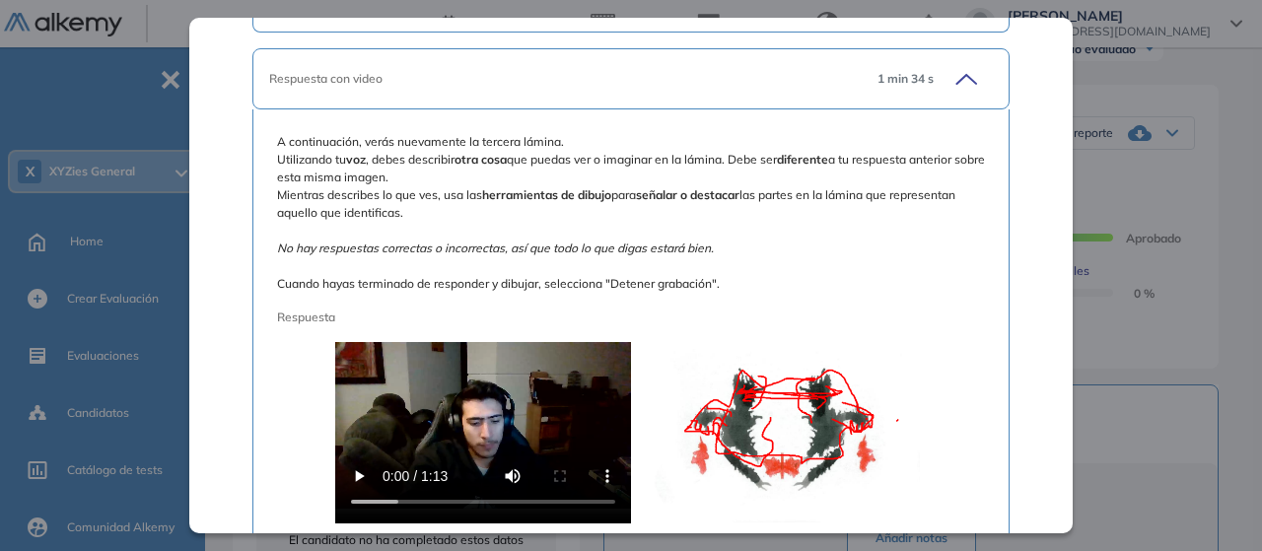
click at [807, 408] on img at bounding box center [779, 424] width 296 height 197
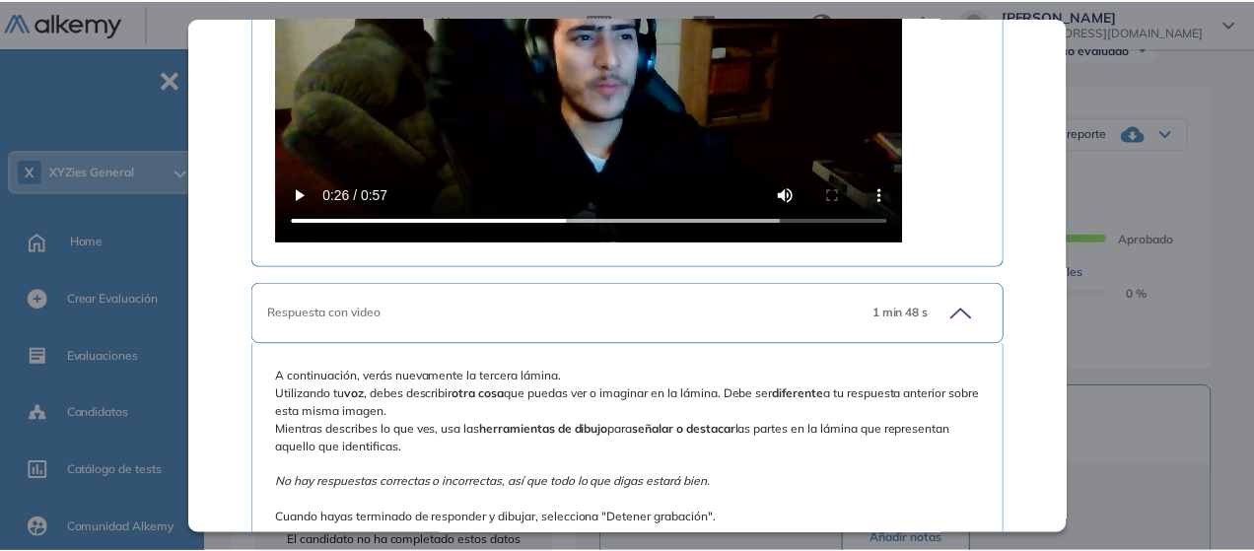
scroll to position [11958, 0]
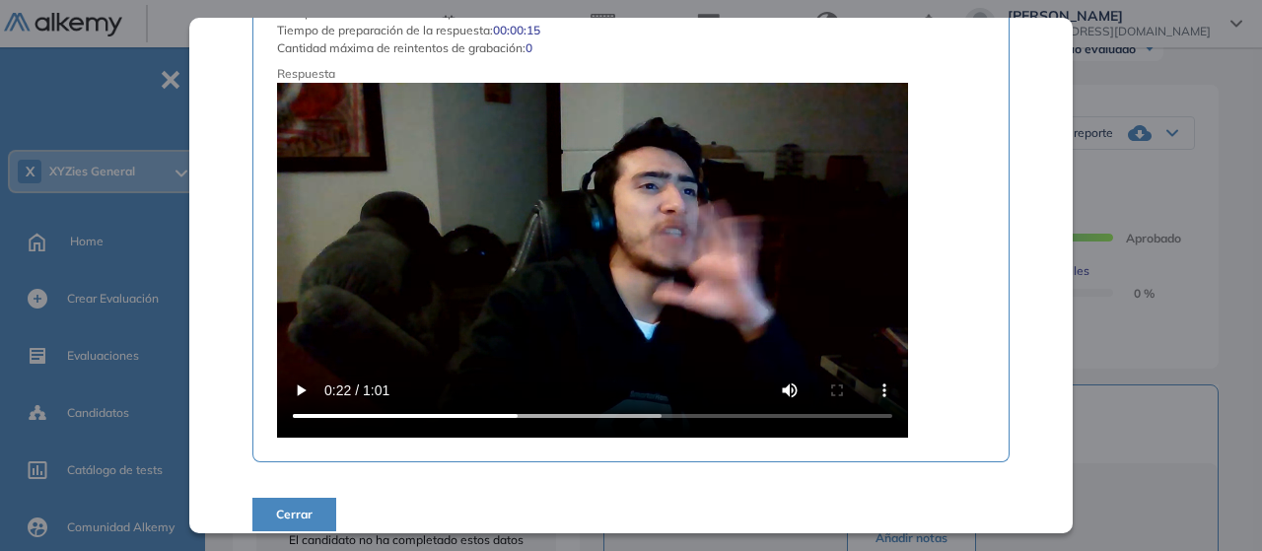
click at [1066, 258] on div "Test de Zulliger - Z-Test Integrador Idiomas Objetivos Proyectivo Personalidad …" at bounding box center [738, 379] width 1026 height 1120
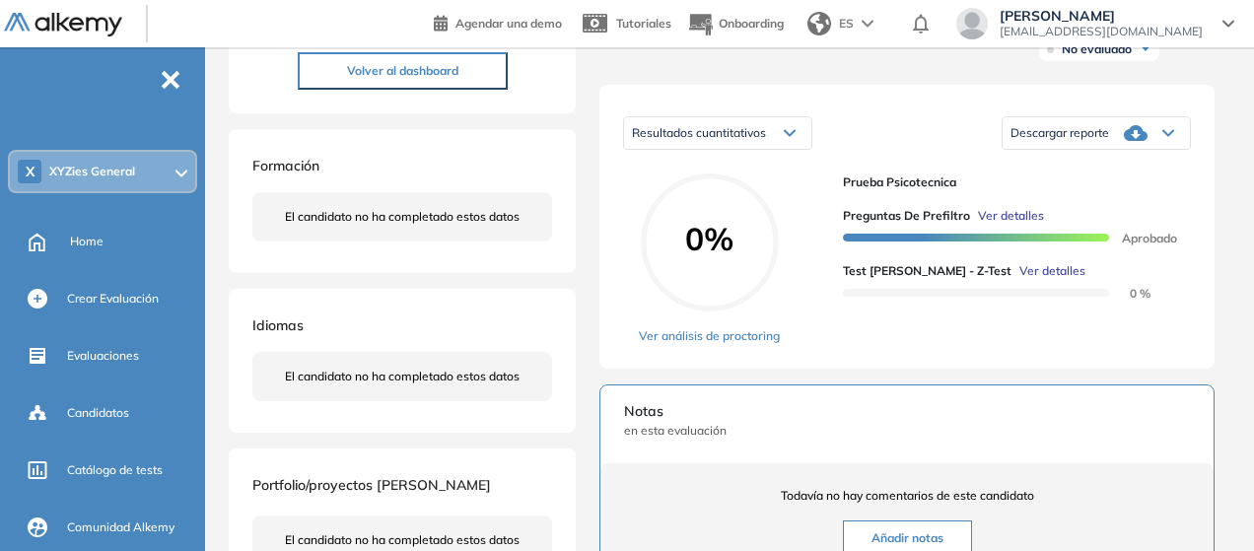
click at [1125, 270] on div "Preguntas de Prefiltro Ver detalles Aprobado Test de Zulliger - Z-Test Ver deta…" at bounding box center [1009, 246] width 332 height 110
click at [54, 35] on img at bounding box center [63, 25] width 118 height 25
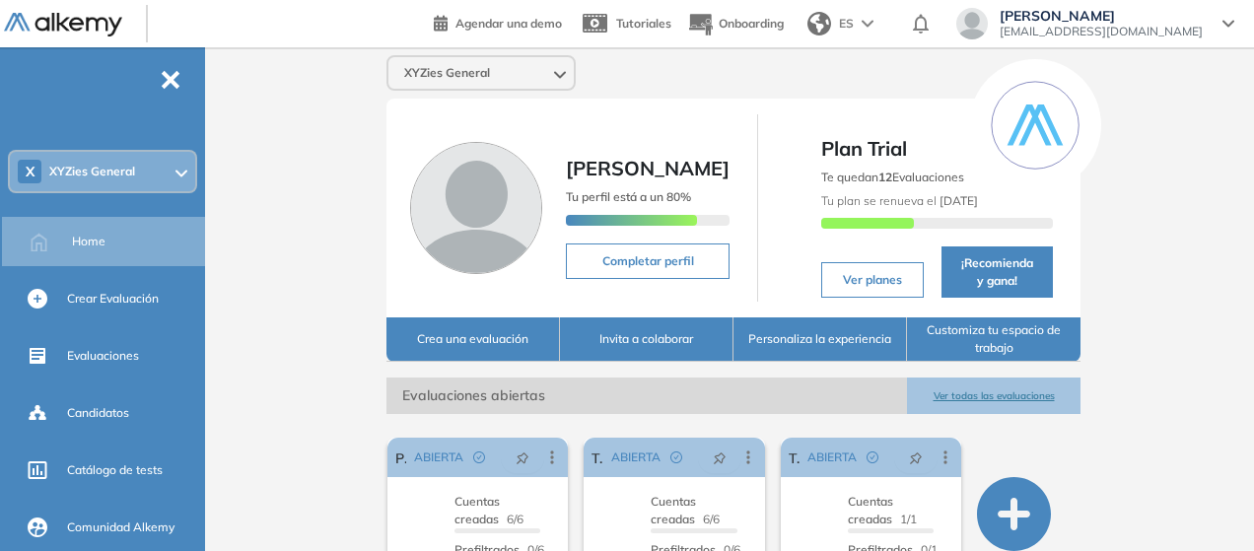
click at [1217, 23] on div "Natalia Monroy nmonroy@xyzies.com" at bounding box center [1096, 24] width 278 height 32
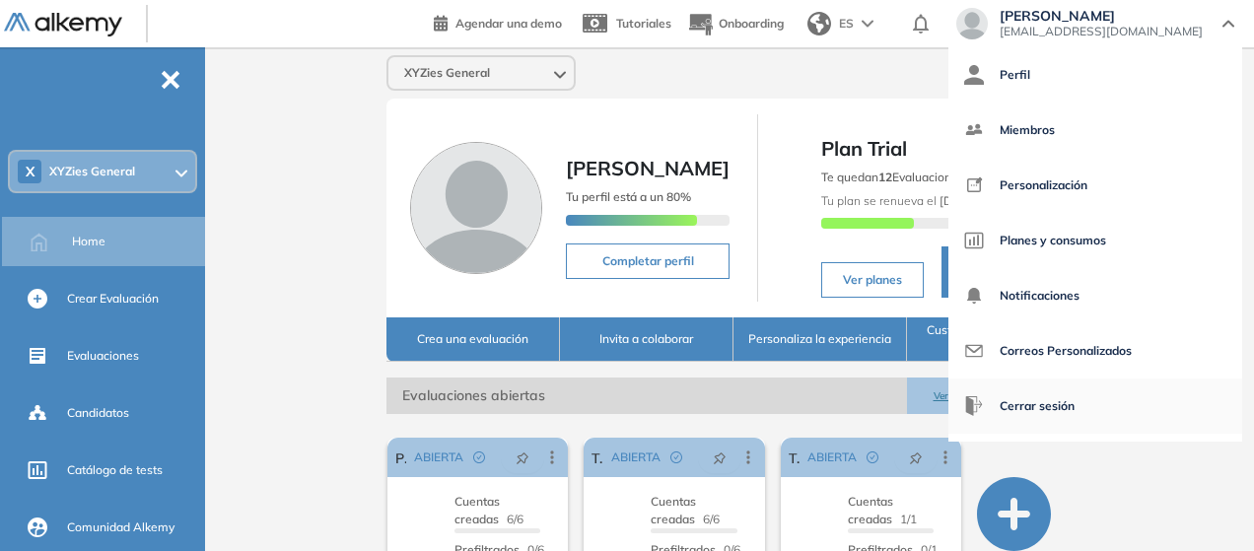
click at [1075, 405] on span "Cerrar sesión" at bounding box center [1037, 406] width 75 height 47
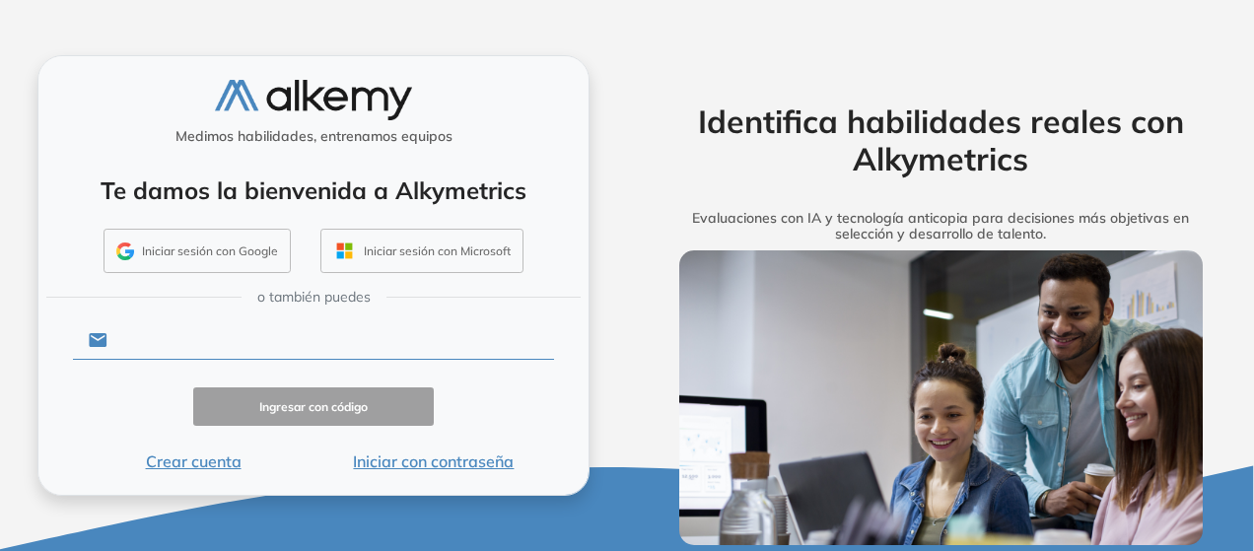
click at [219, 351] on input "text" at bounding box center [330, 339] width 447 height 37
